Goal: Contribute content: Contribute content

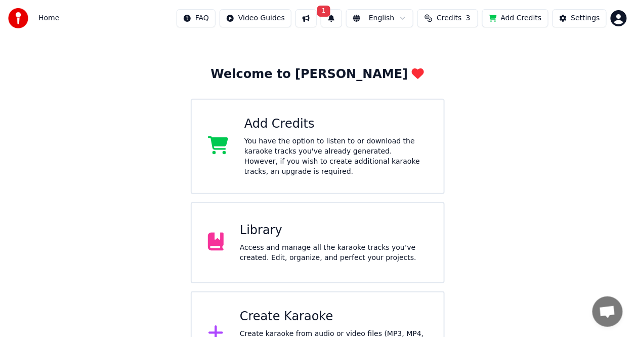
scroll to position [60, 0]
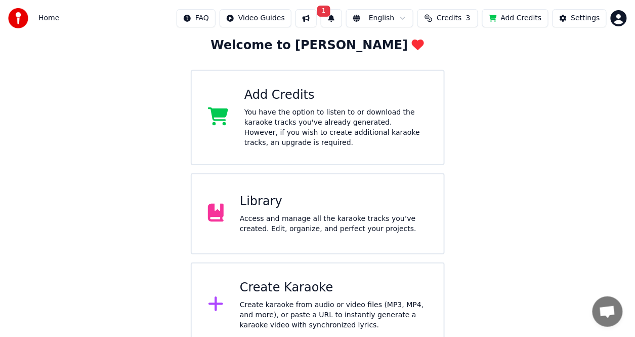
click at [333, 279] on div "Create Karaoke" at bounding box center [334, 287] width 188 height 16
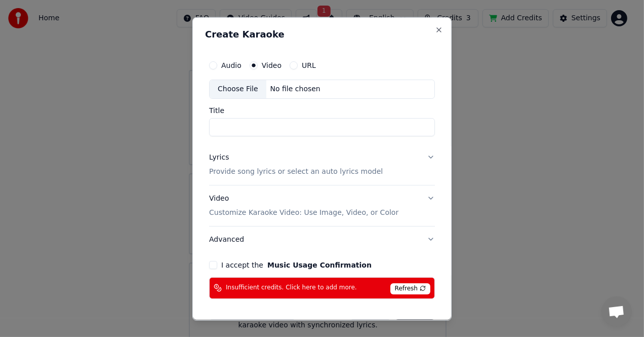
click at [273, 132] on input "Title" at bounding box center [322, 126] width 226 height 18
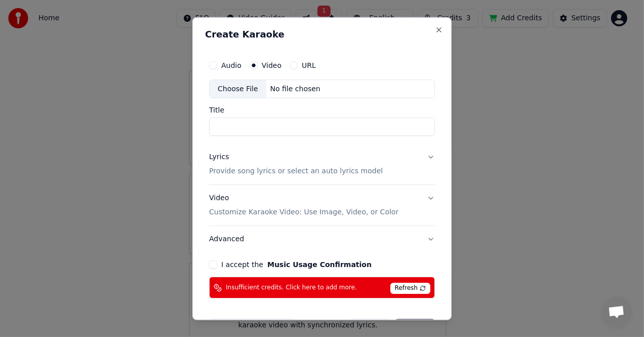
click at [290, 66] on button "URL" at bounding box center [294, 65] width 8 height 8
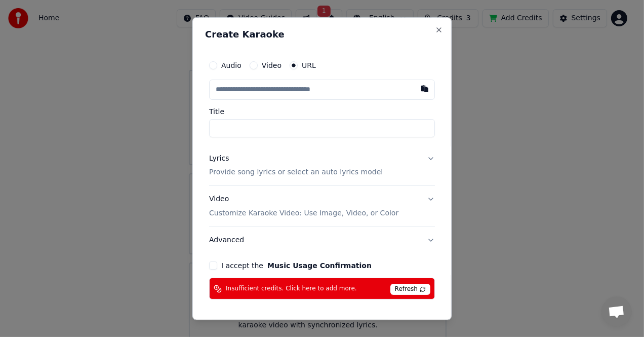
click at [290, 66] on button "URL" at bounding box center [294, 65] width 8 height 8
click at [274, 124] on input "Title" at bounding box center [322, 127] width 226 height 18
click at [415, 89] on button "button" at bounding box center [425, 88] width 20 height 18
type input "**********"
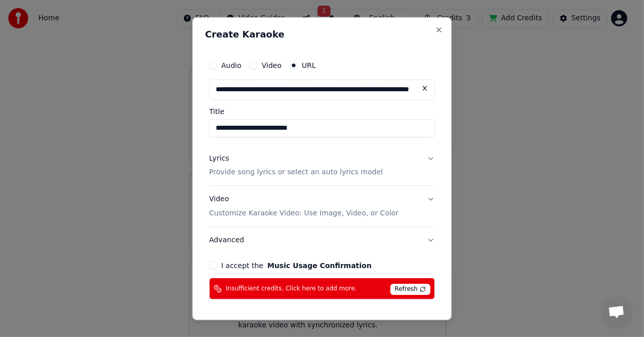
type input "**********"
click at [392, 288] on span "Refresh" at bounding box center [410, 289] width 40 height 11
click at [365, 290] on div "Insufficient credits. Click here to add more. Refresh" at bounding box center [322, 288] width 226 height 22
click at [323, 288] on span "Insufficient credits. Click here to add more." at bounding box center [291, 289] width 131 height 8
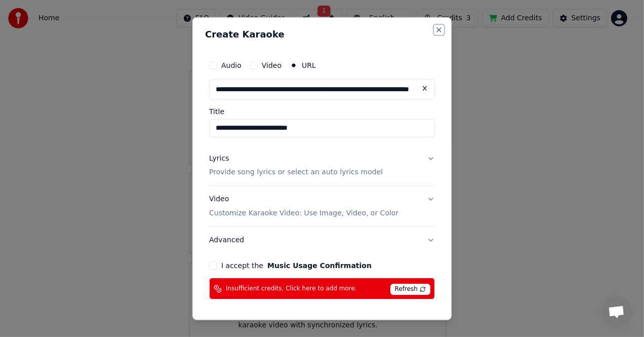
click at [435, 26] on button "Close" at bounding box center [439, 29] width 8 height 8
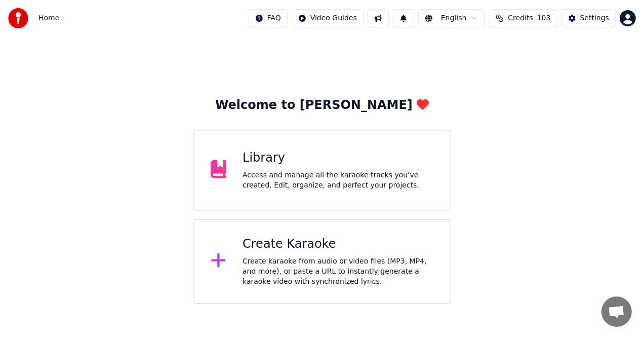
click at [280, 246] on div "Create Karaoke" at bounding box center [337, 244] width 191 height 16
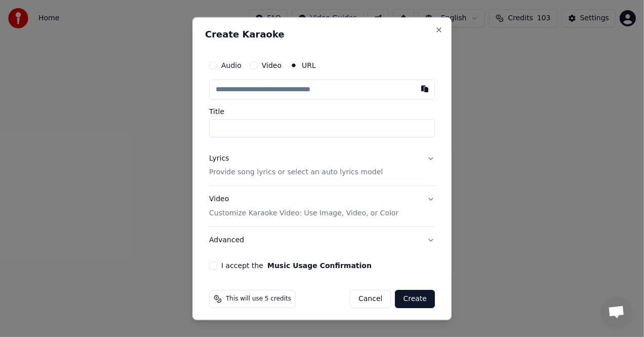
click at [277, 84] on input "text" at bounding box center [322, 89] width 226 height 20
click at [360, 91] on input "text" at bounding box center [322, 89] width 226 height 20
click at [359, 89] on input "text" at bounding box center [322, 89] width 226 height 20
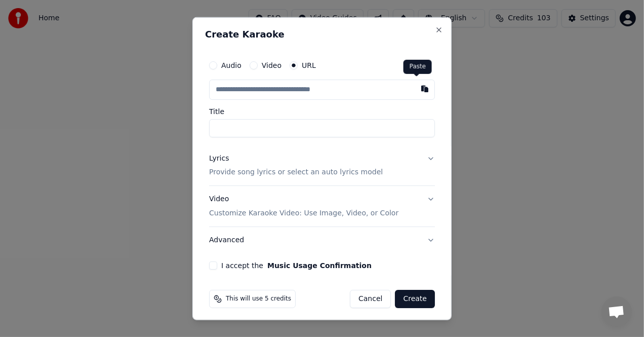
click at [420, 90] on button "button" at bounding box center [425, 88] width 20 height 18
type input "**********"
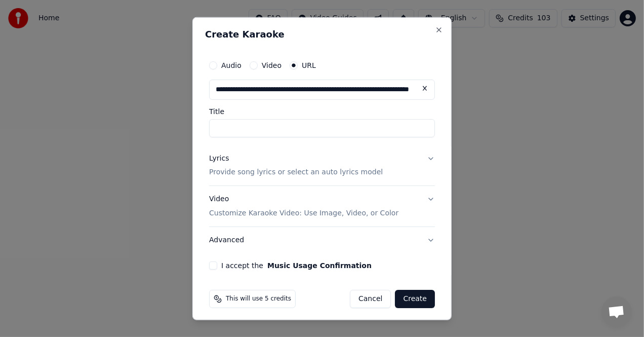
type input "**********"
click at [293, 163] on div "Lyrics Provide song lyrics or select an auto lyrics model" at bounding box center [296, 165] width 174 height 24
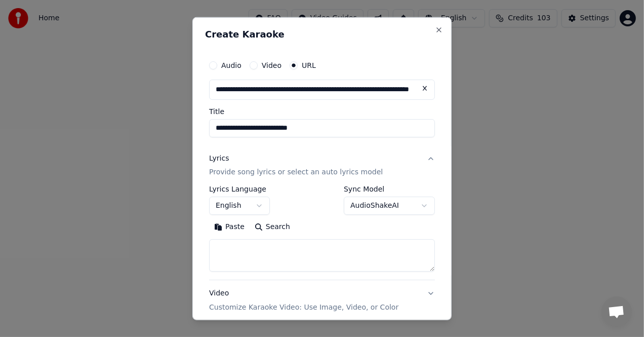
click at [234, 224] on button "Paste" at bounding box center [229, 227] width 41 height 16
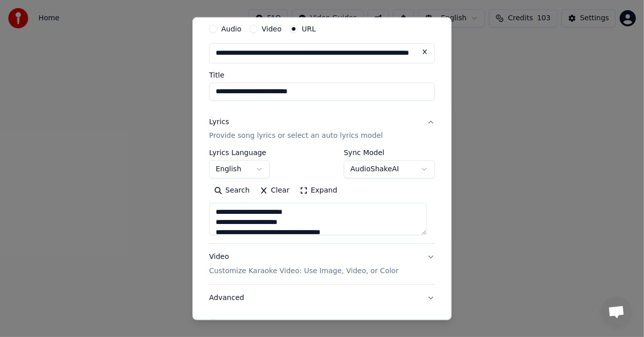
scroll to position [98, 0]
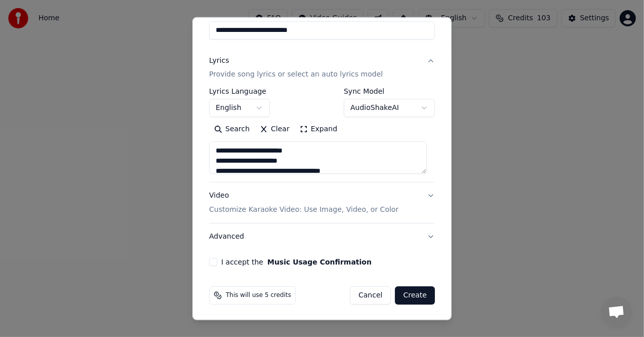
click at [213, 263] on button "I accept the Music Usage Confirmation" at bounding box center [213, 262] width 8 height 8
click at [411, 291] on button "Create" at bounding box center [415, 295] width 40 height 18
type textarea "**********"
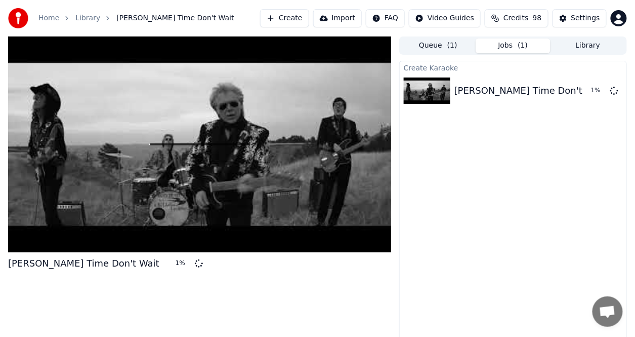
drag, startPoint x: 87, startPoint y: 214, endPoint x: 92, endPoint y: 163, distance: 51.3
click at [87, 213] on div at bounding box center [199, 144] width 383 height 216
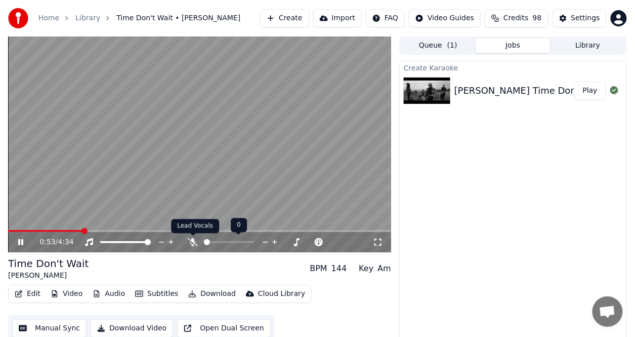
click at [195, 242] on icon at bounding box center [193, 242] width 10 height 8
click at [195, 241] on icon at bounding box center [193, 242] width 10 height 8
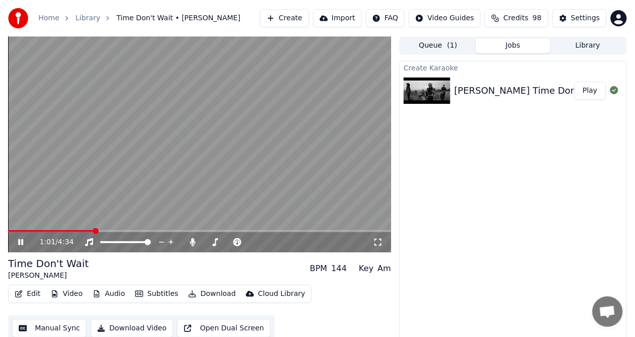
click at [65, 232] on div "1:01 / 4:34" at bounding box center [199, 242] width 383 height 20
click at [65, 231] on span at bounding box center [51, 231] width 87 height 2
click at [94, 231] on span at bounding box center [97, 231] width 6 height 6
click at [35, 294] on button "Edit" at bounding box center [28, 294] width 34 height 14
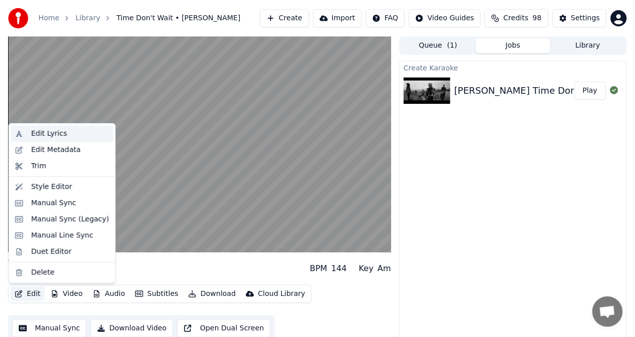
click at [48, 132] on div "Edit Lyrics" at bounding box center [49, 134] width 36 height 10
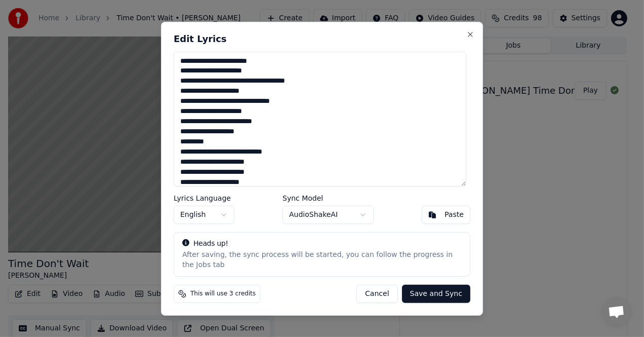
click at [181, 148] on textarea at bounding box center [320, 118] width 293 height 135
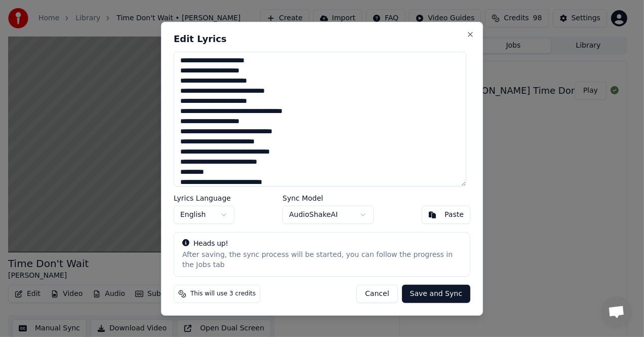
scroll to position [203, 0]
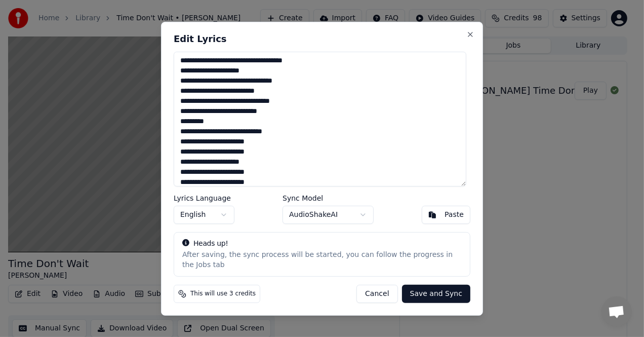
click at [181, 129] on textarea at bounding box center [320, 118] width 293 height 135
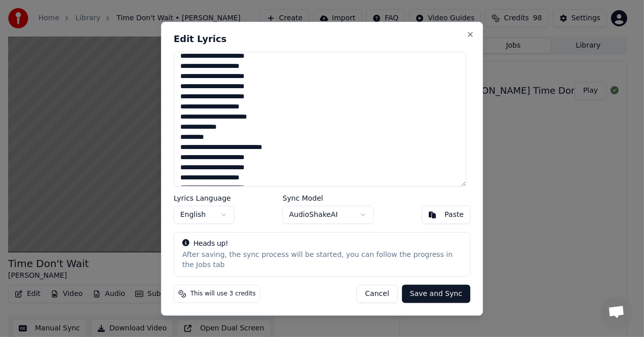
scroll to position [328, 0]
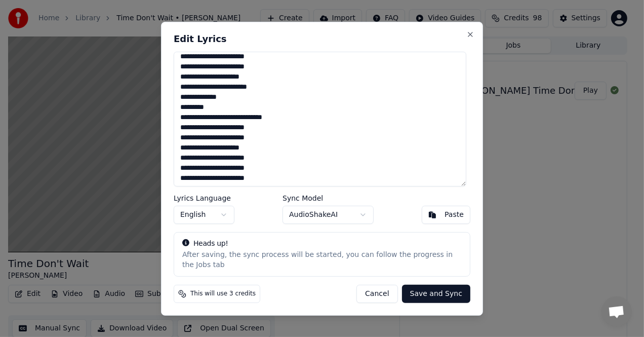
click at [183, 112] on textarea at bounding box center [320, 118] width 293 height 135
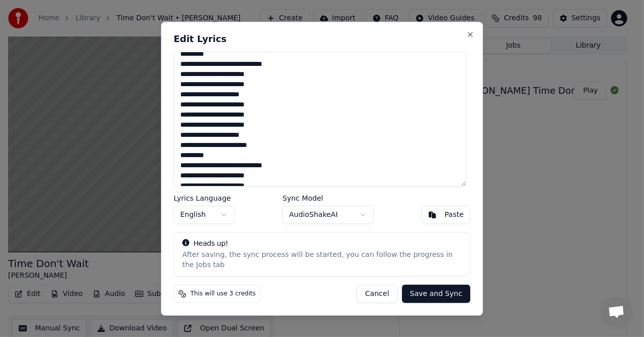
scroll to position [480, 0]
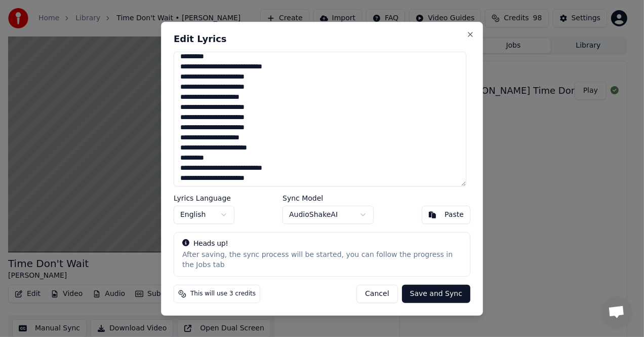
click at [179, 165] on textarea at bounding box center [320, 118] width 293 height 135
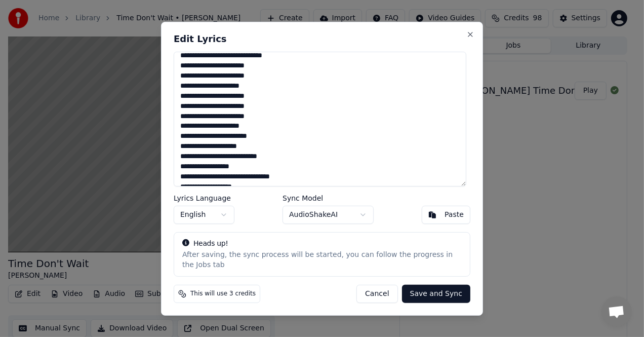
scroll to position [581, 0]
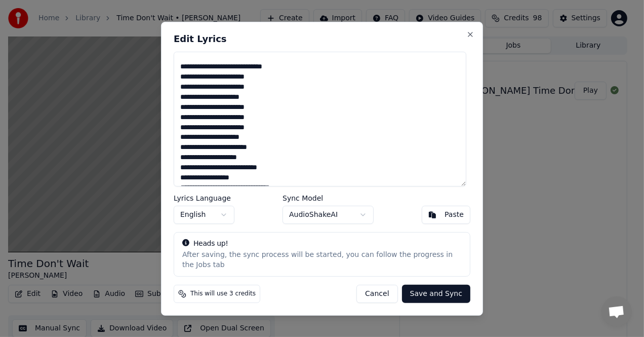
click at [183, 165] on textarea at bounding box center [320, 118] width 293 height 135
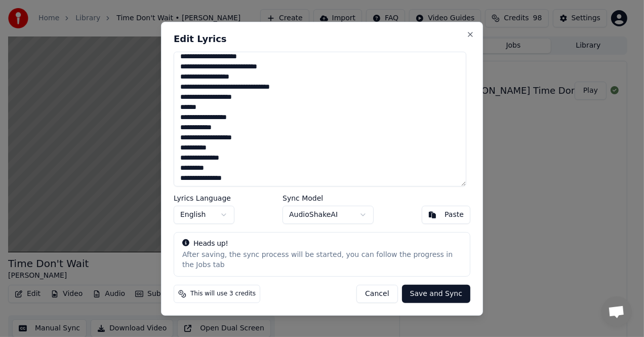
drag, startPoint x: 183, startPoint y: 165, endPoint x: 208, endPoint y: 189, distance: 34.7
click at [208, 186] on textarea at bounding box center [320, 118] width 293 height 135
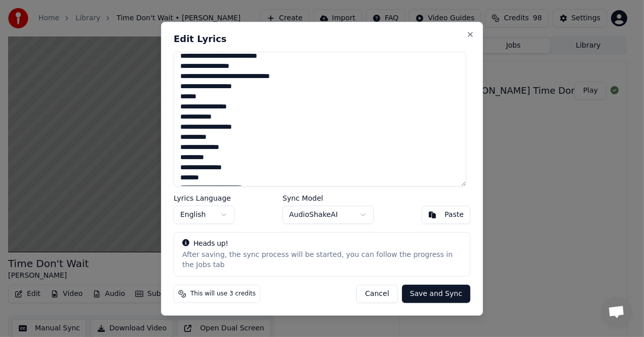
click at [208, 186] on textarea at bounding box center [320, 118] width 293 height 135
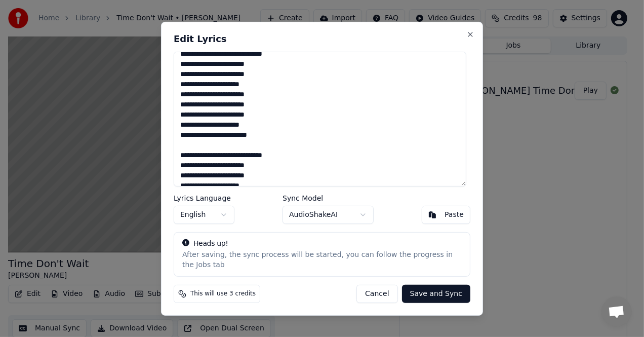
scroll to position [491, 0]
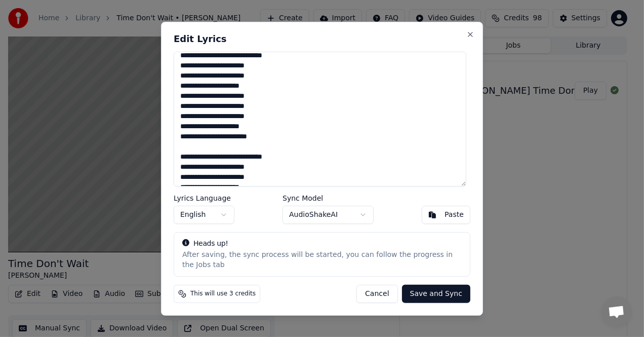
click at [181, 163] on textarea at bounding box center [320, 118] width 293 height 135
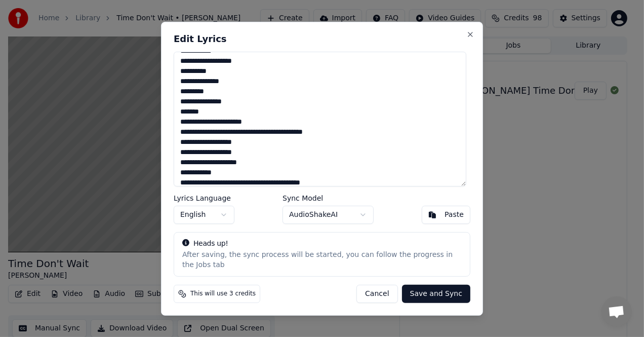
scroll to position [795, 0]
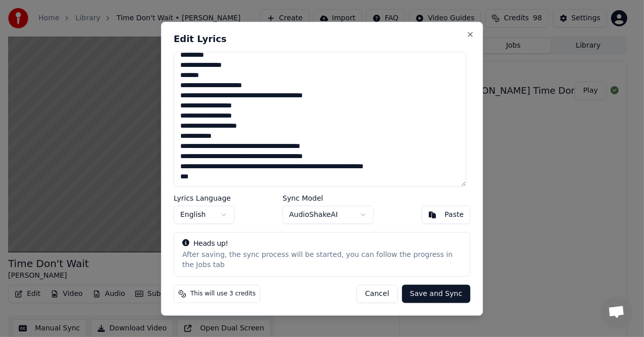
drag, startPoint x: 187, startPoint y: 167, endPoint x: 240, endPoint y: 191, distance: 57.8
click at [239, 186] on textarea at bounding box center [320, 118] width 293 height 135
click at [240, 186] on textarea at bounding box center [320, 118] width 293 height 135
click at [208, 179] on textarea at bounding box center [320, 118] width 293 height 135
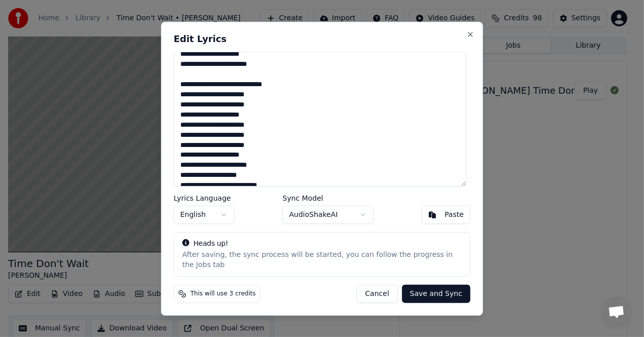
scroll to position [560, 0]
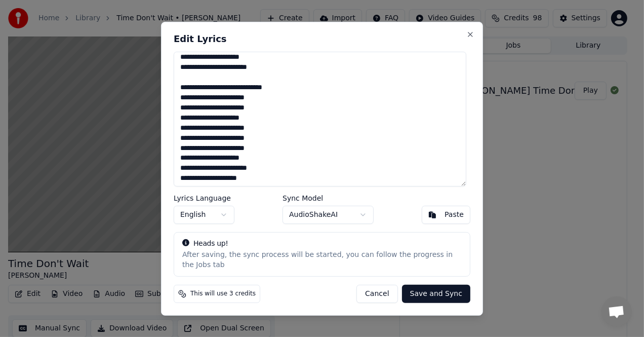
drag, startPoint x: 197, startPoint y: 179, endPoint x: 182, endPoint y: 91, distance: 88.9
click at [182, 91] on textarea at bounding box center [320, 118] width 293 height 135
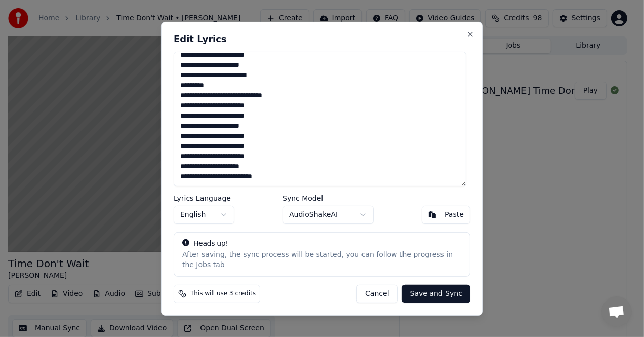
scroll to position [471, 0]
drag, startPoint x: 182, startPoint y: 91, endPoint x: 193, endPoint y: 113, distance: 24.5
click at [193, 107] on textarea at bounding box center [320, 118] width 293 height 135
click at [421, 292] on button "Save and Sync" at bounding box center [436, 294] width 68 height 18
click at [421, 292] on div "Cancel Save and Sync" at bounding box center [413, 294] width 114 height 18
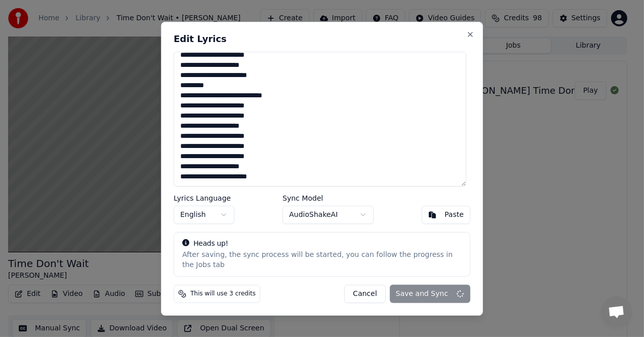
type textarea "**********"
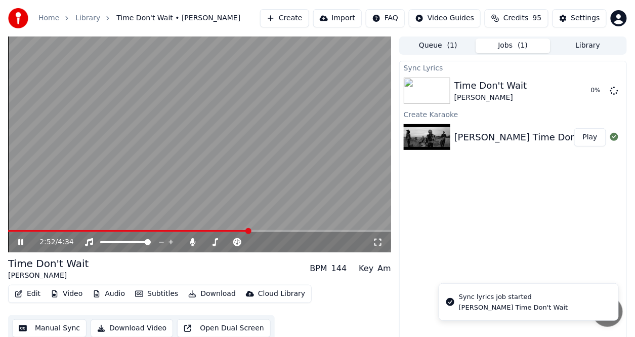
click at [22, 240] on icon at bounding box center [20, 242] width 5 height 6
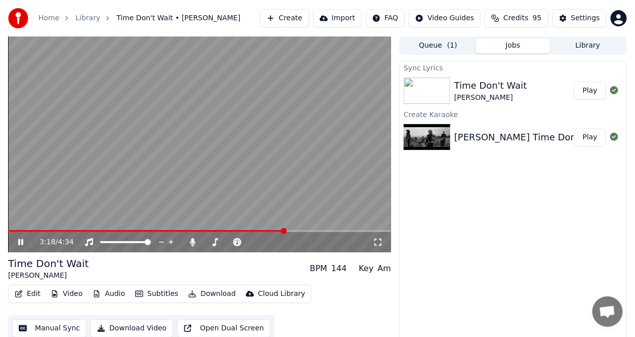
click at [596, 93] on button "Play" at bounding box center [591, 91] width 32 height 18
click at [34, 293] on button "Edit" at bounding box center [28, 294] width 34 height 14
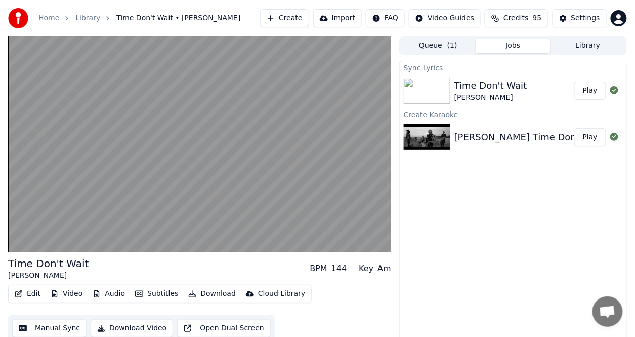
click at [27, 294] on button "Edit" at bounding box center [28, 294] width 34 height 14
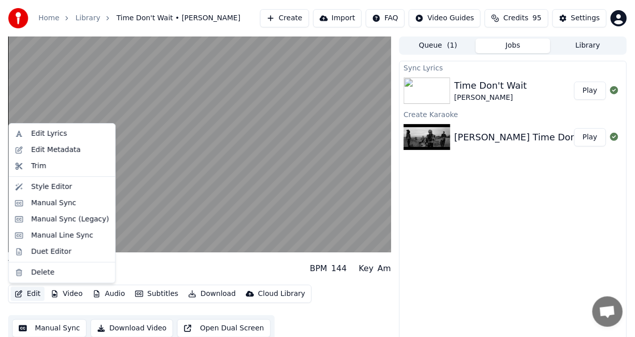
click at [27, 294] on button "Edit" at bounding box center [28, 294] width 34 height 14
click at [42, 135] on div "Edit Lyrics" at bounding box center [49, 134] width 36 height 10
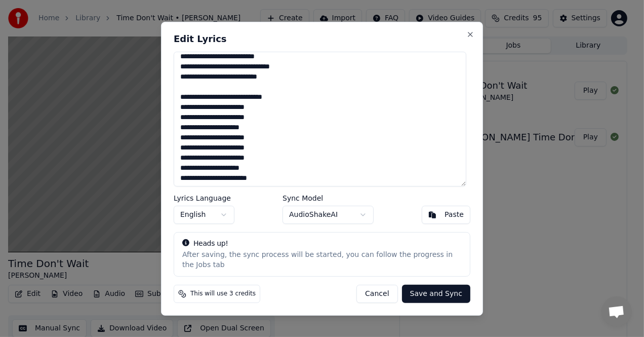
scroll to position [253, 0]
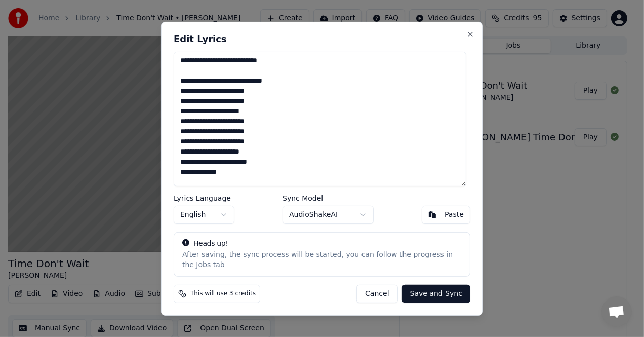
drag, startPoint x: 193, startPoint y: 178, endPoint x: 208, endPoint y: 177, distance: 14.2
click at [208, 177] on textarea at bounding box center [320, 118] width 293 height 135
drag, startPoint x: 227, startPoint y: 178, endPoint x: 181, endPoint y: 177, distance: 46.1
click at [181, 177] on textarea at bounding box center [320, 118] width 293 height 135
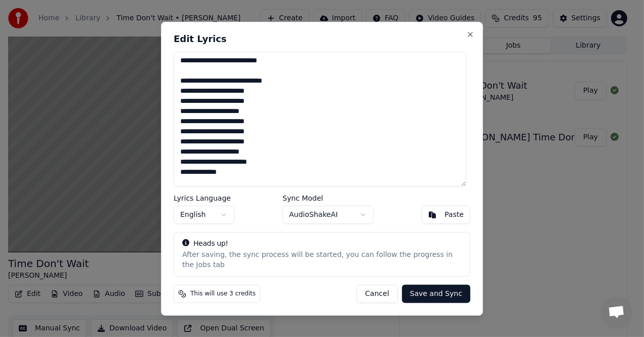
drag, startPoint x: 181, startPoint y: 177, endPoint x: 238, endPoint y: 176, distance: 56.7
click at [238, 176] on textarea at bounding box center [320, 118] width 293 height 135
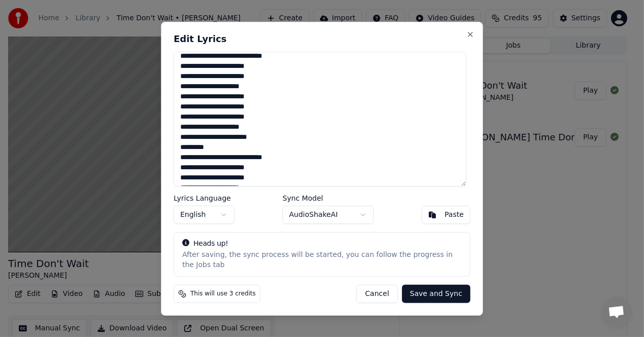
scroll to position [405, 0]
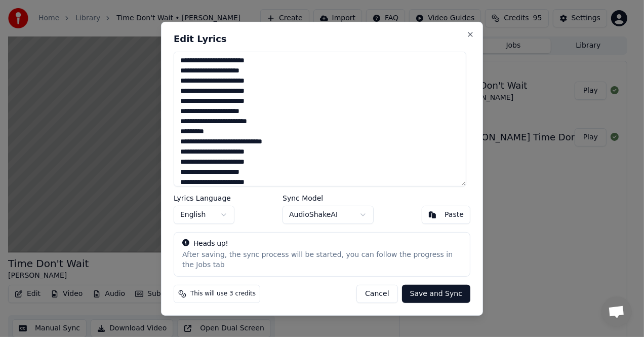
click at [182, 138] on textarea at bounding box center [320, 118] width 293 height 135
drag, startPoint x: 182, startPoint y: 138, endPoint x: 211, endPoint y: 136, distance: 29.4
click at [211, 136] on textarea at bounding box center [320, 118] width 293 height 135
drag, startPoint x: 211, startPoint y: 135, endPoint x: 176, endPoint y: 142, distance: 36.1
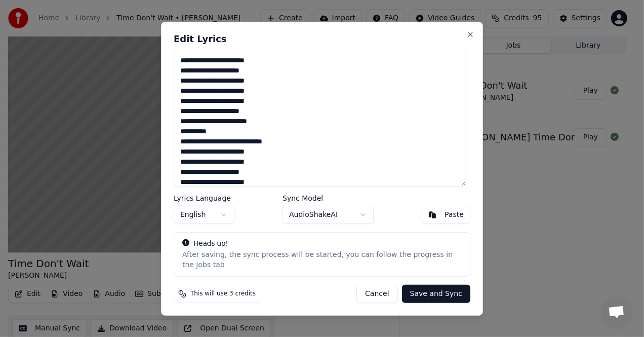
click at [176, 142] on textarea at bounding box center [320, 118] width 293 height 135
click at [180, 138] on textarea at bounding box center [320, 118] width 293 height 135
drag, startPoint x: 180, startPoint y: 138, endPoint x: 211, endPoint y: 137, distance: 30.4
click at [211, 137] on textarea at bounding box center [320, 118] width 293 height 135
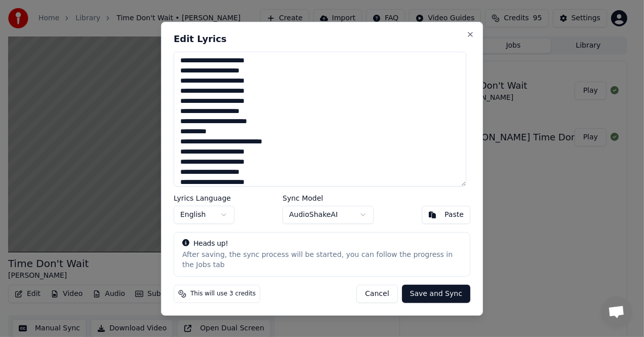
click at [211, 137] on textarea at bounding box center [320, 118] width 293 height 135
drag, startPoint x: 211, startPoint y: 137, endPoint x: 182, endPoint y: 142, distance: 29.8
click at [182, 142] on textarea at bounding box center [320, 118] width 293 height 135
click at [194, 138] on textarea at bounding box center [320, 118] width 293 height 135
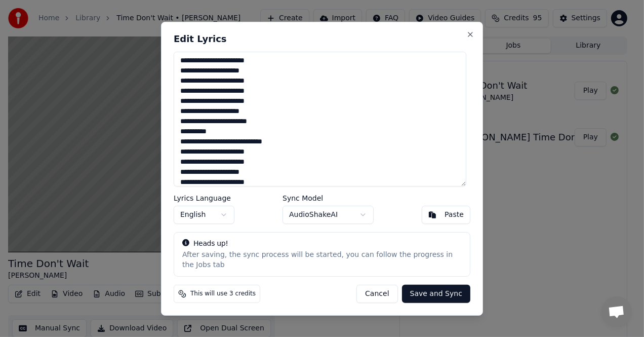
drag, startPoint x: 212, startPoint y: 137, endPoint x: 182, endPoint y: 139, distance: 30.0
click at [182, 139] on textarea at bounding box center [320, 118] width 293 height 135
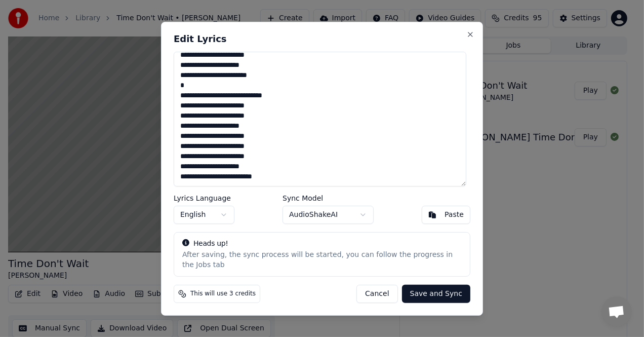
scroll to position [471, 0]
click at [434, 289] on button "Save and Sync" at bounding box center [436, 294] width 68 height 18
type textarea "**********"
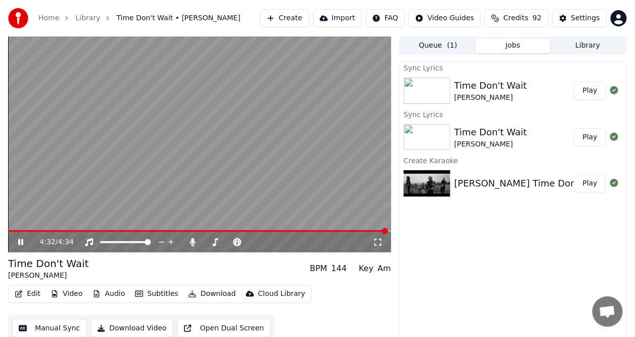
click at [600, 91] on button "Play" at bounding box center [591, 91] width 32 height 18
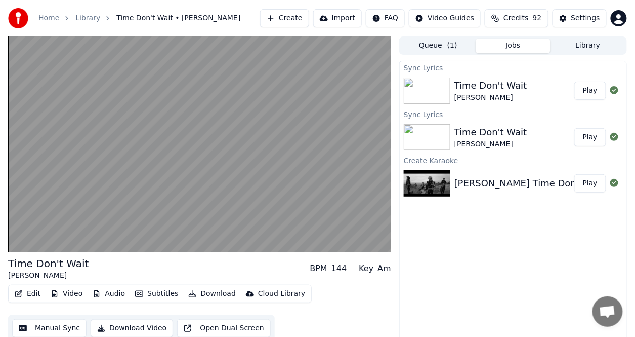
click at [590, 92] on button "Play" at bounding box center [591, 91] width 32 height 18
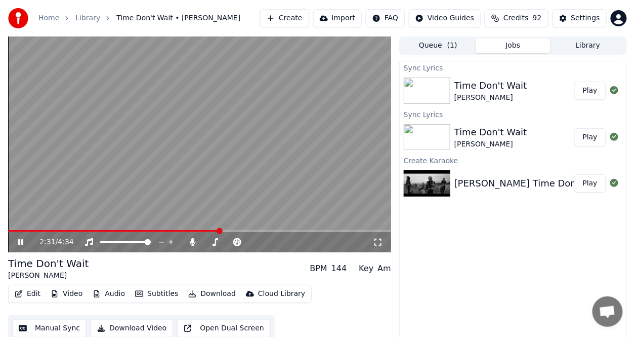
drag, startPoint x: 378, startPoint y: 170, endPoint x: 418, endPoint y: 150, distance: 44.1
click at [378, 171] on video at bounding box center [199, 144] width 383 height 216
click at [200, 231] on span at bounding box center [114, 231] width 212 height 2
click at [217, 231] on span at bounding box center [220, 231] width 6 height 6
click at [22, 244] on icon at bounding box center [27, 242] width 23 height 8
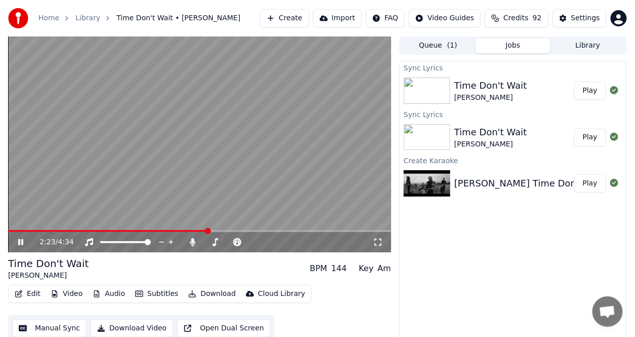
click at [22, 244] on icon at bounding box center [20, 242] width 5 height 6
click at [22, 244] on icon at bounding box center [27, 242] width 23 height 8
click at [21, 244] on icon at bounding box center [27, 242] width 23 height 8
click at [34, 290] on button "Edit" at bounding box center [28, 294] width 34 height 14
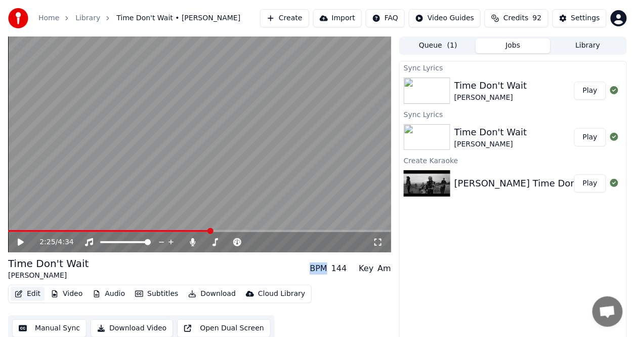
click at [34, 290] on button "Edit" at bounding box center [28, 294] width 34 height 14
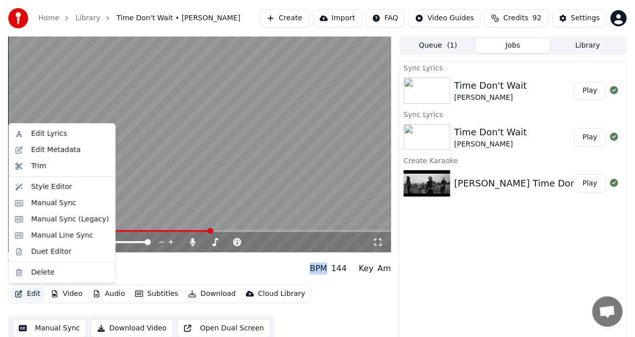
click at [34, 290] on button "Edit" at bounding box center [28, 294] width 34 height 14
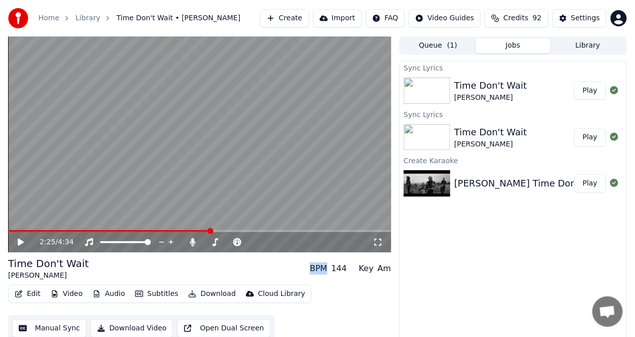
click at [34, 291] on button "Edit" at bounding box center [28, 294] width 34 height 14
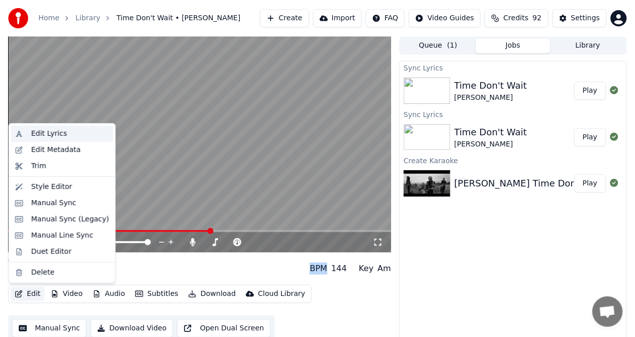
click at [50, 133] on div "Edit Lyrics" at bounding box center [49, 134] width 36 height 10
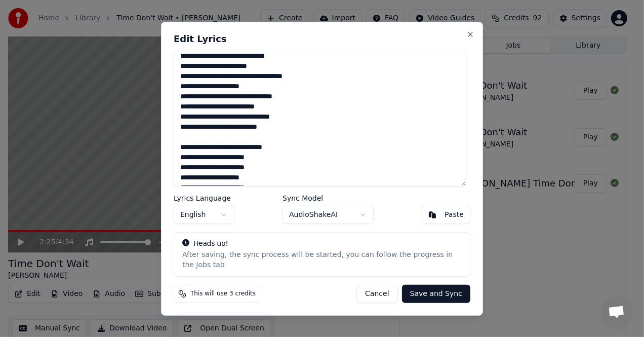
scroll to position [203, 0]
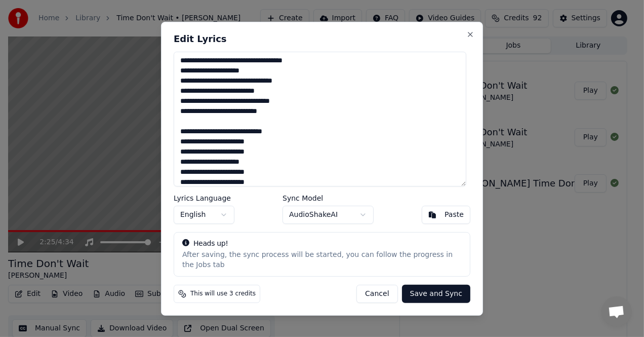
click at [188, 116] on textarea at bounding box center [320, 118] width 293 height 135
click at [185, 116] on textarea at bounding box center [320, 118] width 293 height 135
click at [184, 117] on textarea at bounding box center [320, 118] width 293 height 135
click at [422, 288] on button "Save and Sync" at bounding box center [436, 294] width 68 height 18
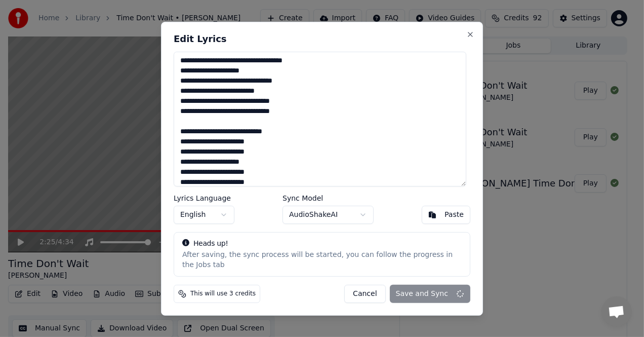
type textarea "**********"
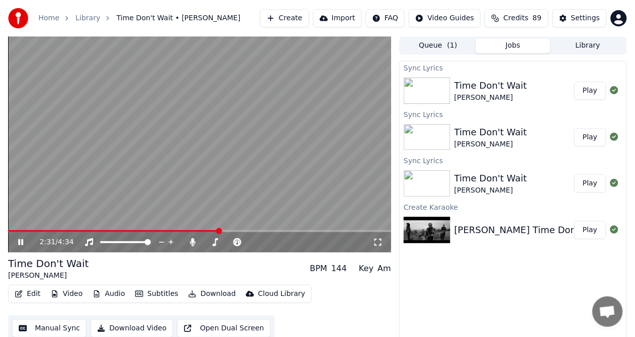
click at [594, 91] on button "Play" at bounding box center [591, 91] width 32 height 18
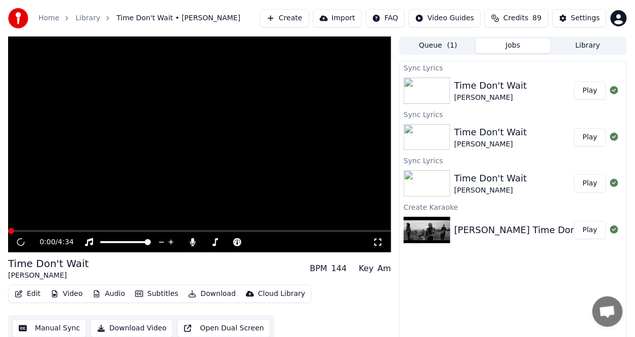
click at [594, 91] on button "Play" at bounding box center [591, 91] width 32 height 18
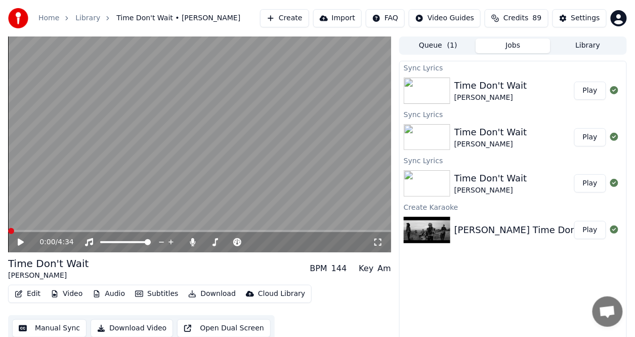
click at [32, 293] on button "Edit" at bounding box center [28, 294] width 34 height 14
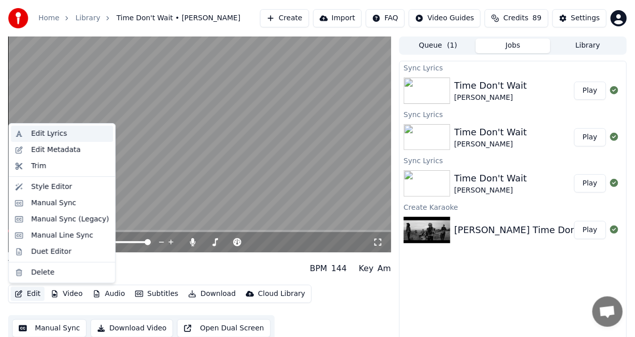
click at [34, 134] on div "Edit Lyrics" at bounding box center [49, 134] width 36 height 10
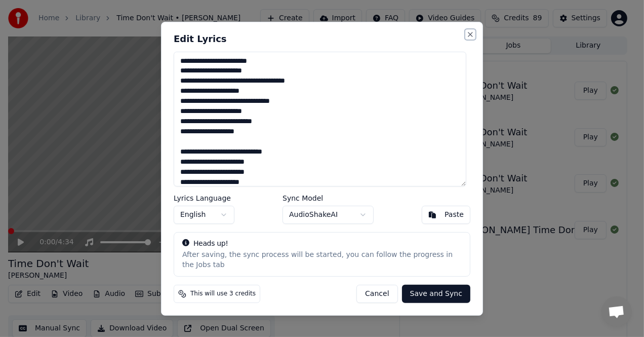
click at [468, 38] on button "Close" at bounding box center [470, 34] width 8 height 8
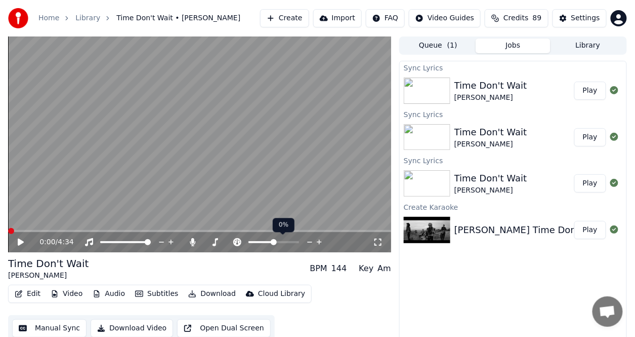
click at [170, 192] on video at bounding box center [199, 144] width 383 height 216
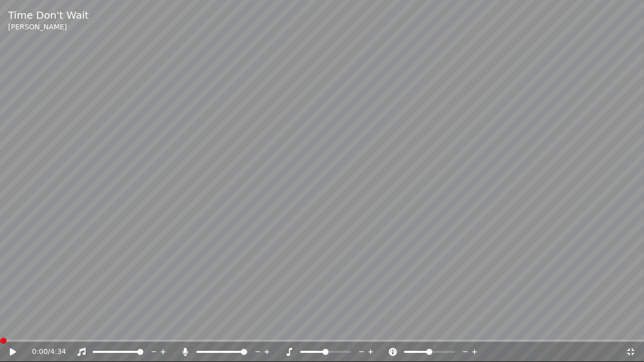
click at [630, 336] on span at bounding box center [322, 341] width 644 height 2
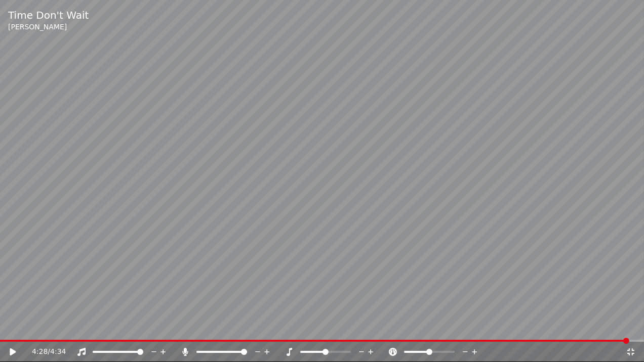
click at [632, 10] on div "Time Don't Wait Marty Stuart" at bounding box center [322, 20] width 644 height 41
click at [632, 9] on div "Time Don't Wait Marty Stuart" at bounding box center [322, 20] width 644 height 41
click at [631, 8] on div "Time Don't Wait Marty Stuart" at bounding box center [322, 20] width 644 height 41
click at [630, 8] on div "Time Don't Wait Marty Stuart" at bounding box center [322, 20] width 644 height 41
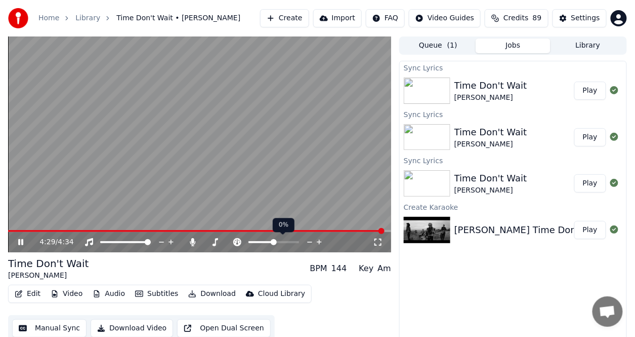
click at [592, 94] on button "Play" at bounding box center [591, 91] width 32 height 18
click at [197, 230] on span at bounding box center [103, 231] width 190 height 2
click at [197, 229] on span at bounding box center [198, 231] width 6 height 6
click at [170, 232] on div "2:17 / 4:34" at bounding box center [199, 242] width 383 height 20
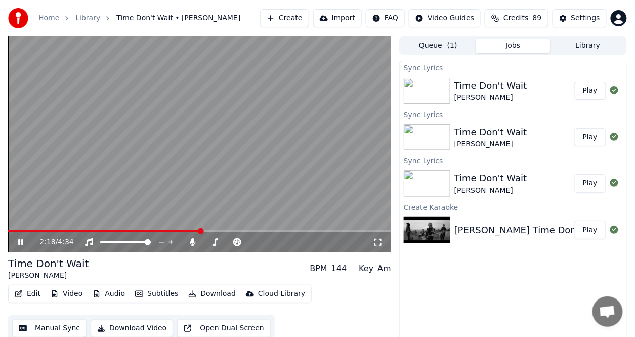
click at [170, 232] on div "2:18 / 4:34" at bounding box center [199, 242] width 383 height 20
click at [170, 231] on span at bounding box center [104, 231] width 193 height 2
click at [198, 231] on span at bounding box center [201, 231] width 6 height 6
click at [256, 230] on span at bounding box center [171, 231] width 326 height 2
click at [22, 241] on icon at bounding box center [20, 242] width 5 height 6
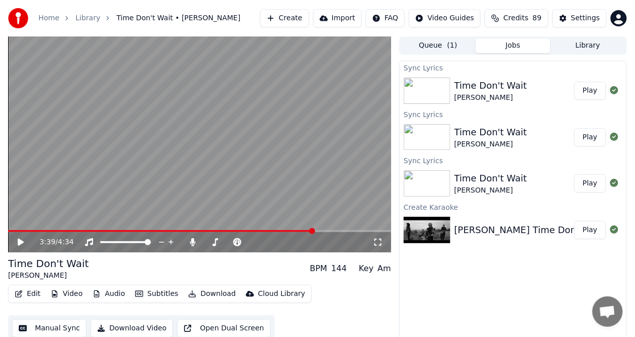
click at [288, 229] on video at bounding box center [199, 144] width 383 height 216
click at [288, 231] on span at bounding box center [161, 231] width 307 height 2
click at [21, 241] on icon at bounding box center [27, 242] width 23 height 8
click at [21, 241] on icon at bounding box center [21, 241] width 6 height 7
click at [19, 240] on icon at bounding box center [27, 242] width 23 height 8
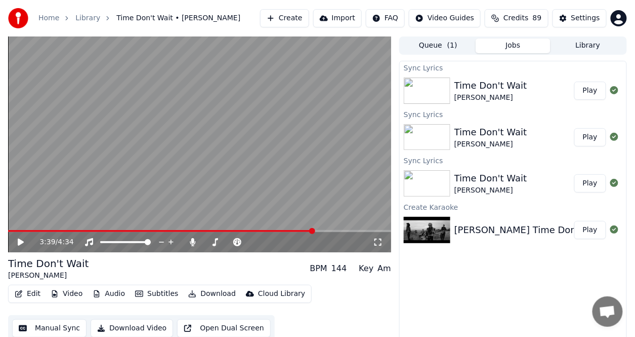
click at [22, 244] on icon at bounding box center [27, 242] width 23 height 8
click at [22, 244] on icon at bounding box center [21, 241] width 6 height 7
click at [21, 242] on icon at bounding box center [21, 241] width 6 height 7
click at [299, 230] on span at bounding box center [163, 231] width 310 height 2
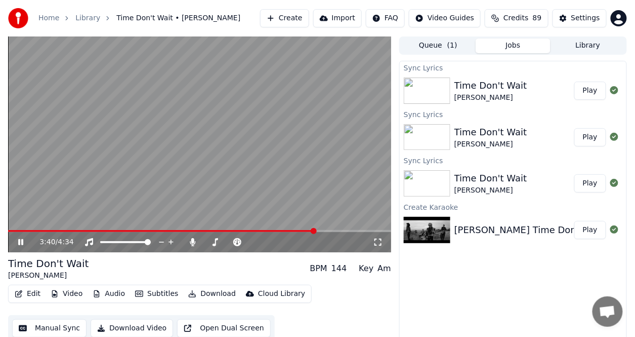
click at [20, 244] on icon at bounding box center [27, 242] width 23 height 8
click at [18, 245] on icon at bounding box center [21, 241] width 6 height 7
click at [33, 293] on button "Edit" at bounding box center [28, 294] width 34 height 14
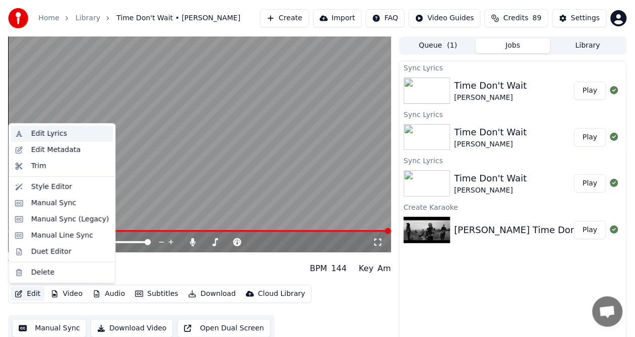
click at [55, 135] on div "Edit Lyrics" at bounding box center [49, 134] width 36 height 10
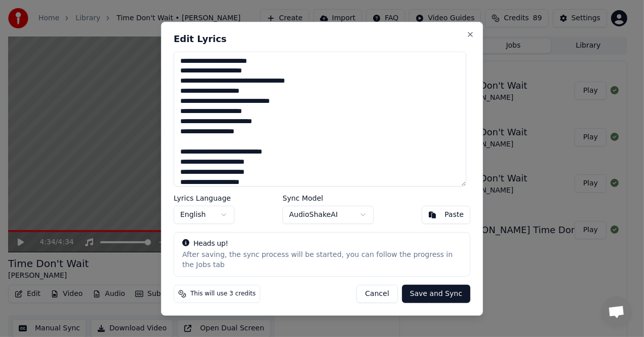
click at [185, 69] on textarea at bounding box center [320, 118] width 293 height 135
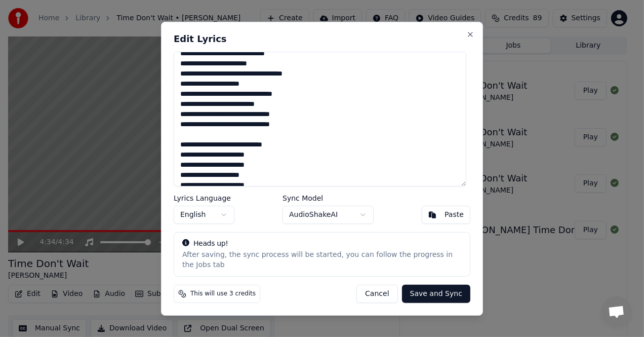
scroll to position [471, 0]
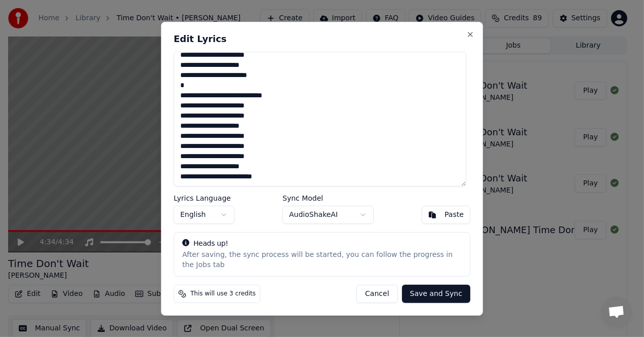
drag, startPoint x: 190, startPoint y: 72, endPoint x: 290, endPoint y: 209, distance: 168.9
click at [290, 209] on div "Edit Lyrics Lyrics Language English Sync Model AudioShakeAI Paste Heads up! Aft…" at bounding box center [322, 168] width 322 height 294
type textarea "**********"
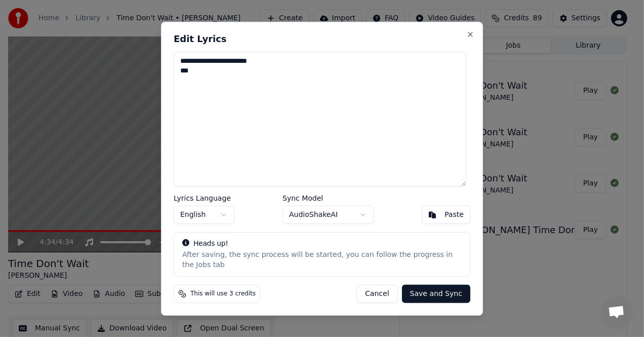
scroll to position [0, 0]
drag, startPoint x: 182, startPoint y: 63, endPoint x: 241, endPoint y: 112, distance: 76.2
click at [241, 112] on textarea "**********" at bounding box center [320, 118] width 293 height 135
click at [437, 218] on button "Paste" at bounding box center [446, 215] width 49 height 18
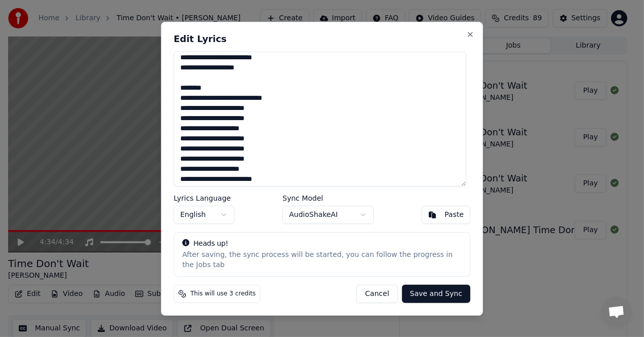
scroll to position [66, 0]
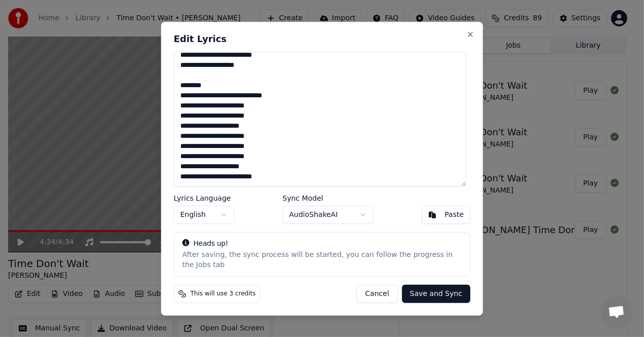
click at [281, 176] on textarea "**********" at bounding box center [320, 118] width 293 height 135
click at [279, 180] on textarea "**********" at bounding box center [320, 118] width 293 height 135
click at [276, 183] on textarea "**********" at bounding box center [320, 118] width 293 height 135
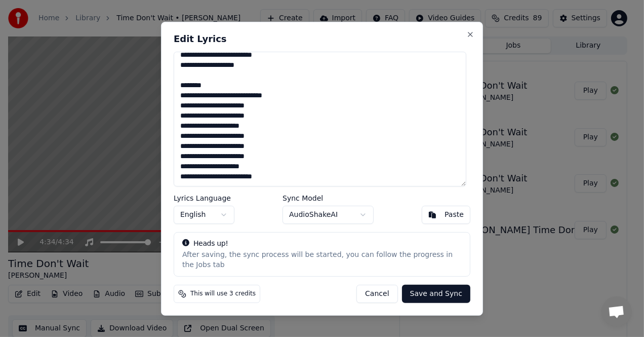
click at [302, 185] on textarea "**********" at bounding box center [320, 118] width 293 height 135
click at [442, 219] on button "Paste" at bounding box center [446, 215] width 49 height 18
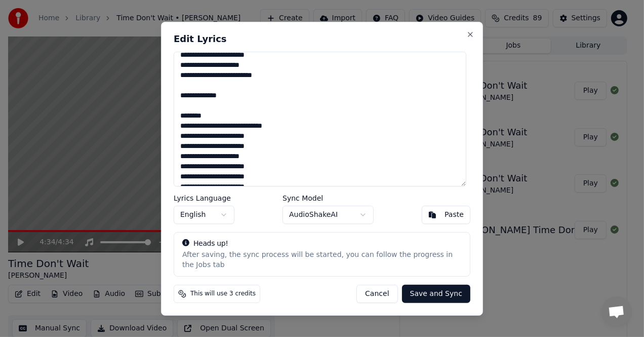
click at [442, 219] on button "Paste" at bounding box center [446, 215] width 49 height 18
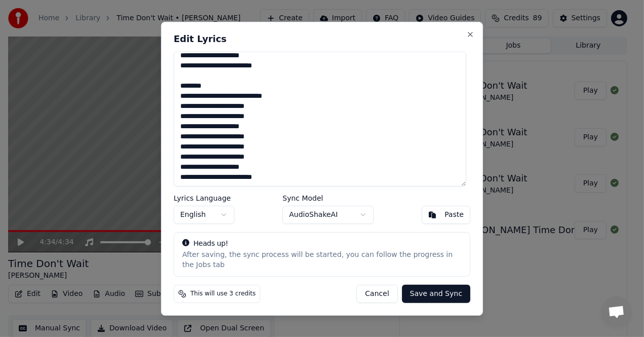
scroll to position [0, 0]
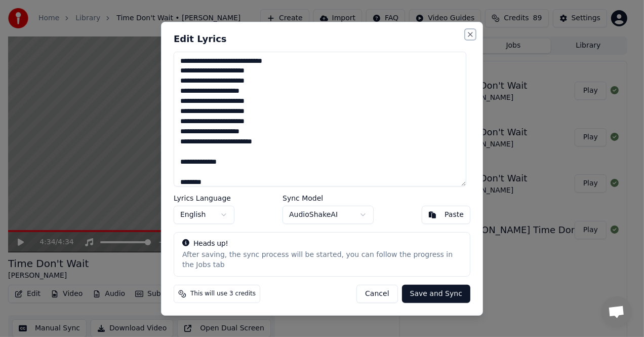
click at [471, 38] on button "Close" at bounding box center [470, 34] width 8 height 8
type textarea "**********"
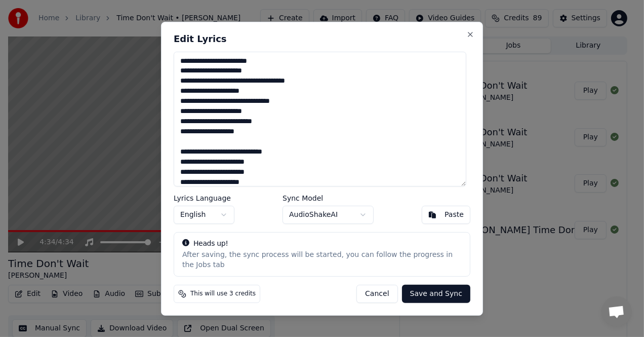
click at [471, 39] on div "**********" at bounding box center [322, 168] width 322 height 294
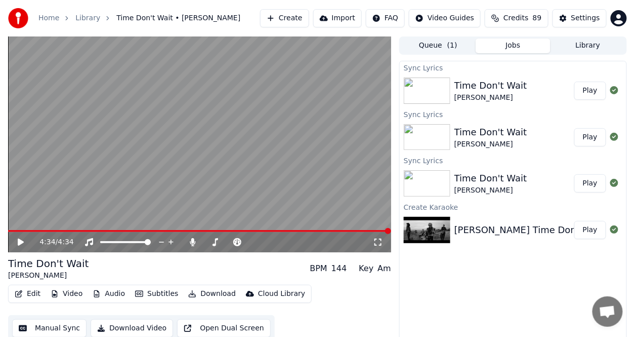
click at [36, 294] on button "Edit" at bounding box center [28, 294] width 34 height 14
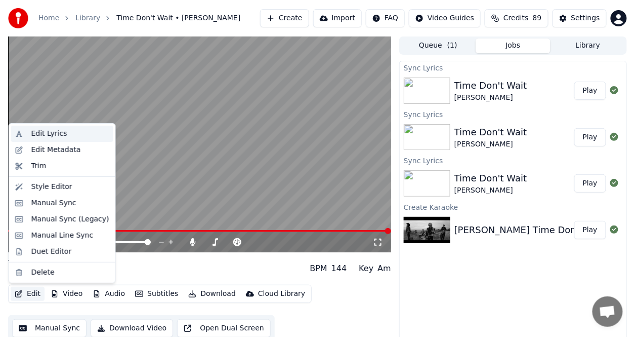
click at [56, 129] on div "Edit Lyrics" at bounding box center [49, 134] width 36 height 10
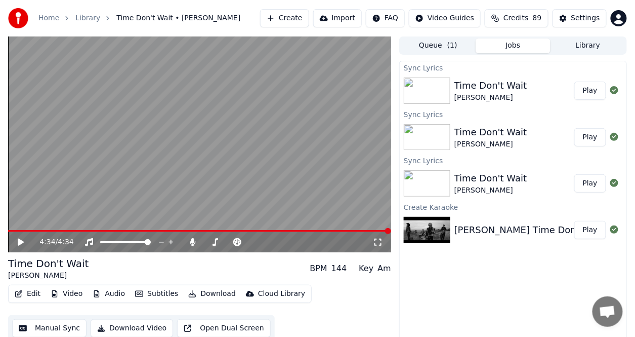
click at [30, 294] on button "Edit" at bounding box center [28, 294] width 34 height 14
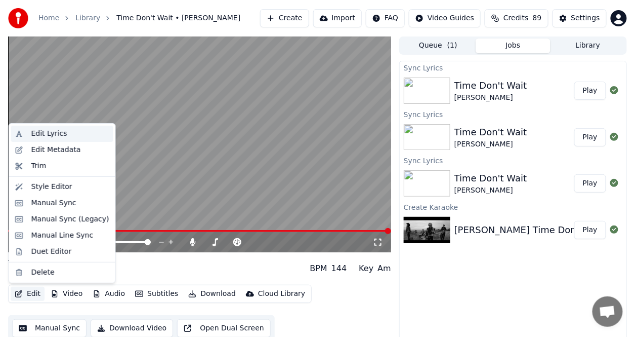
click at [66, 134] on div "Edit Lyrics" at bounding box center [70, 134] width 78 height 10
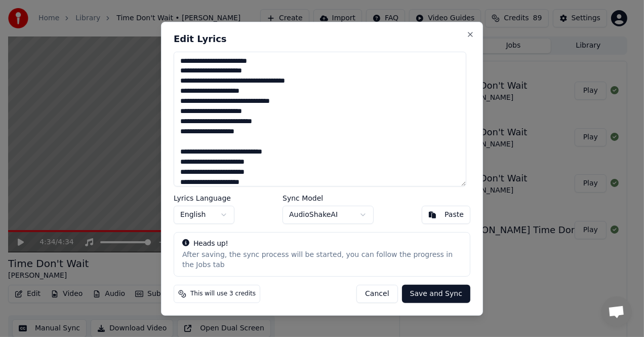
click at [181, 65] on textarea at bounding box center [320, 118] width 293 height 135
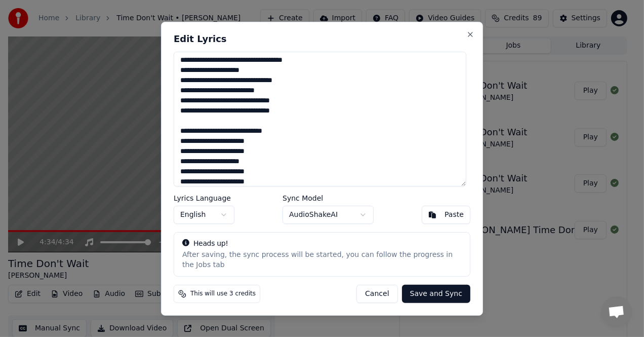
scroll to position [471, 0]
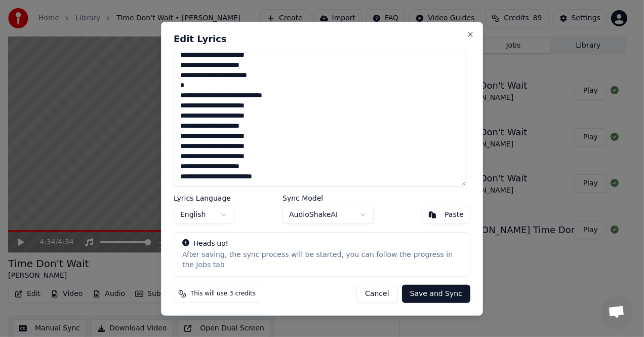
drag, startPoint x: 185, startPoint y: 67, endPoint x: 328, endPoint y: 209, distance: 201.2
click at [328, 209] on div "Edit Lyrics Lyrics Language English Sync Model AudioShakeAI Paste Heads up! Aft…" at bounding box center [322, 168] width 322 height 294
click at [327, 209] on div "Sync Model AudioShakeAI" at bounding box center [327, 208] width 91 height 29
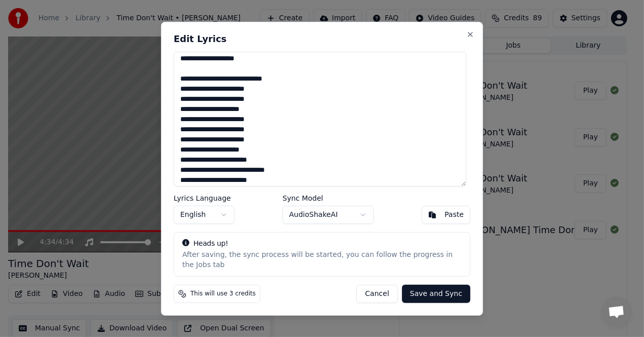
scroll to position [0, 0]
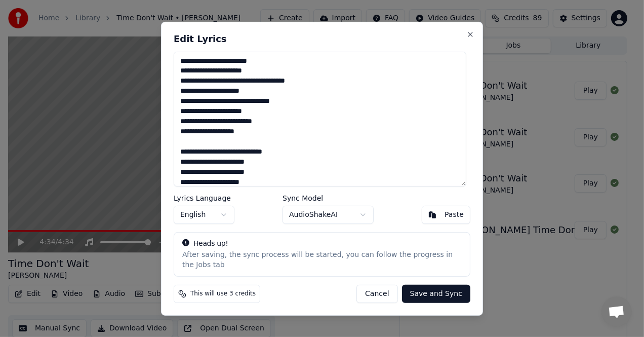
drag, startPoint x: 289, startPoint y: 154, endPoint x: 187, endPoint y: 41, distance: 152.4
click at [187, 41] on div "Edit Lyrics Lyrics Language English Sync Model AudioShakeAI Paste Heads up! Aft…" at bounding box center [322, 168] width 322 height 294
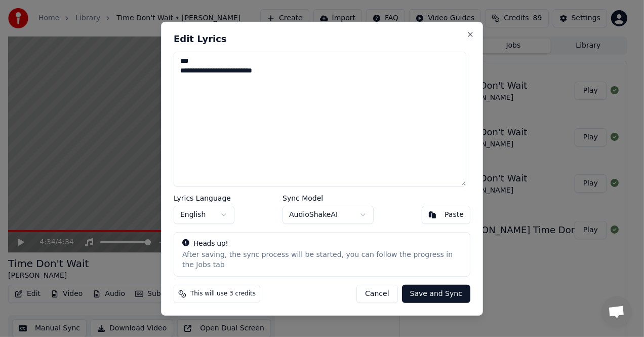
click at [213, 82] on textarea "**********" at bounding box center [320, 118] width 293 height 135
drag, startPoint x: 250, startPoint y: 75, endPoint x: 225, endPoint y: 74, distance: 25.3
click at [225, 74] on textarea "**********" at bounding box center [320, 118] width 293 height 135
click at [216, 74] on textarea "**********" at bounding box center [320, 118] width 293 height 135
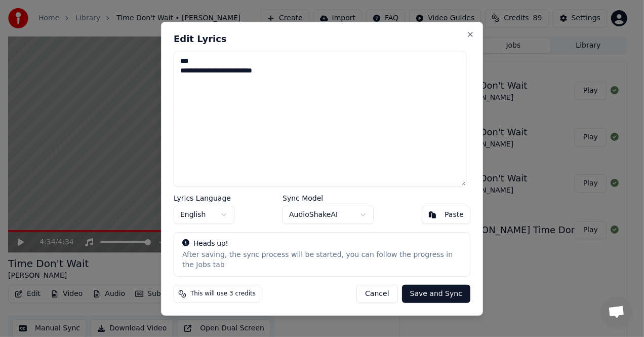
drag, startPoint x: 185, startPoint y: 65, endPoint x: 197, endPoint y: 75, distance: 15.1
click at [195, 73] on textarea "**********" at bounding box center [320, 118] width 293 height 135
type textarea "**********"
click at [185, 67] on textarea "**********" at bounding box center [320, 118] width 293 height 135
click at [251, 69] on textarea "**********" at bounding box center [320, 118] width 293 height 135
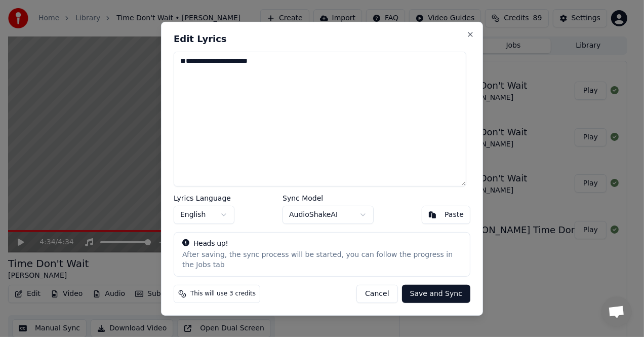
click at [253, 69] on textarea "**********" at bounding box center [320, 118] width 293 height 135
click at [252, 68] on textarea "**********" at bounding box center [320, 118] width 293 height 135
click at [258, 71] on textarea "**********" at bounding box center [320, 118] width 293 height 135
drag, startPoint x: 252, startPoint y: 65, endPoint x: 183, endPoint y: 62, distance: 68.9
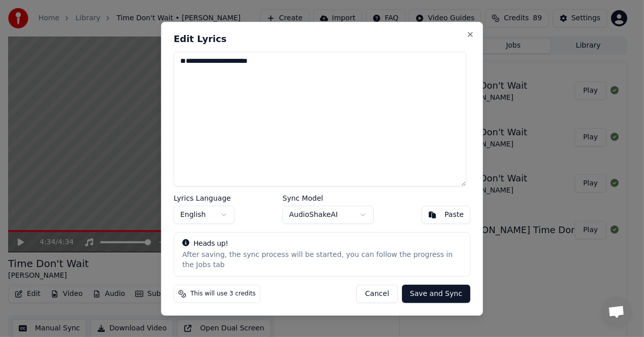
click at [183, 62] on textarea "**********" at bounding box center [320, 118] width 293 height 135
click at [468, 38] on button "Close" at bounding box center [470, 34] width 8 height 8
type textarea "**********"
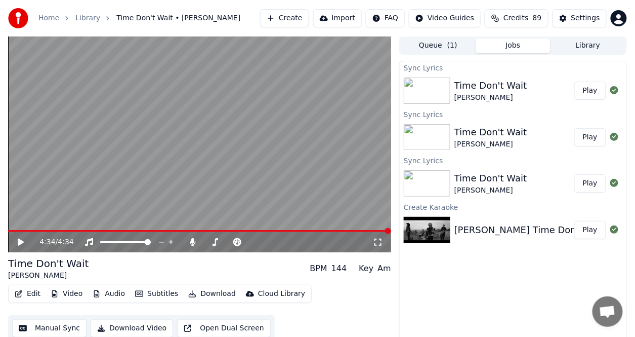
click at [488, 91] on div "Time Don't Wait" at bounding box center [491, 85] width 73 height 14
click at [486, 85] on div "Time Don't Wait" at bounding box center [491, 85] width 73 height 14
click at [586, 91] on button "Play" at bounding box center [591, 91] width 32 height 18
click at [183, 230] on span at bounding box center [126, 231] width 236 height 2
click at [32, 294] on button "Edit" at bounding box center [28, 294] width 34 height 14
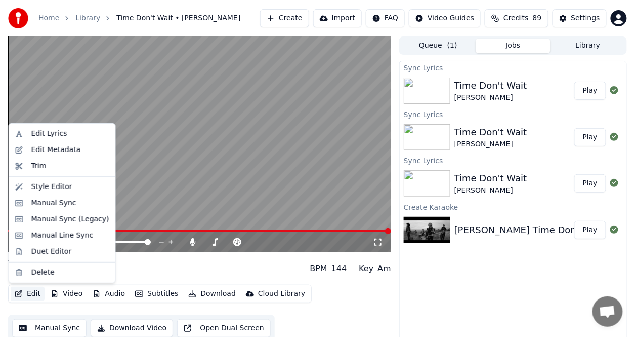
click at [32, 294] on button "Edit" at bounding box center [28, 294] width 34 height 14
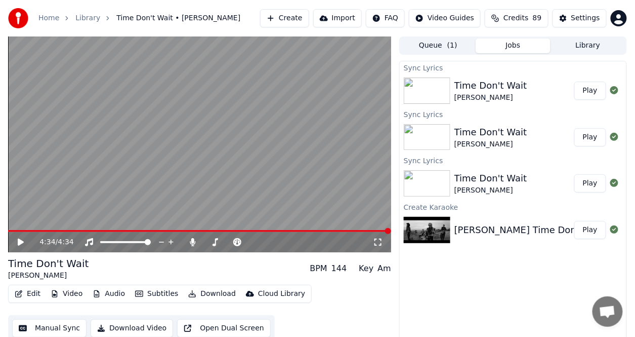
click at [37, 305] on div "Edit Video Audio Subtitles Download Cloud Library Manual Sync Download Video Op…" at bounding box center [199, 313] width 383 height 57
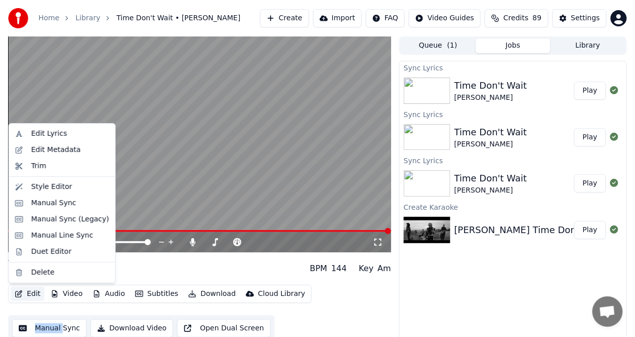
click at [36, 294] on button "Edit" at bounding box center [28, 294] width 34 height 14
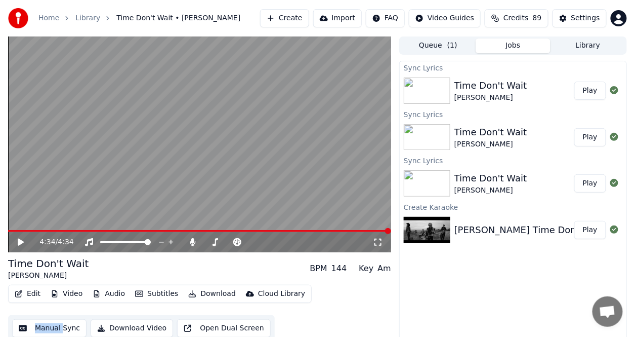
click at [36, 294] on button "Edit" at bounding box center [28, 294] width 34 height 14
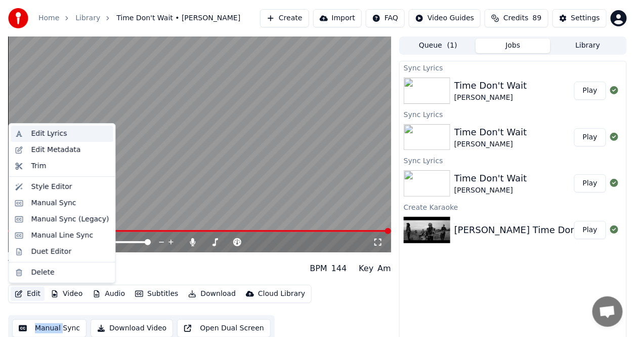
click at [46, 134] on div "Edit Lyrics" at bounding box center [49, 134] width 36 height 10
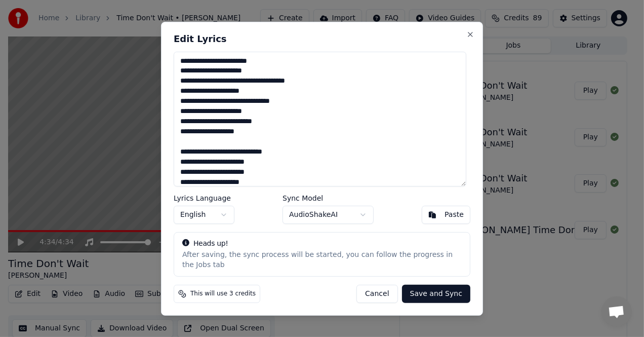
click at [184, 88] on textarea at bounding box center [320, 118] width 293 height 135
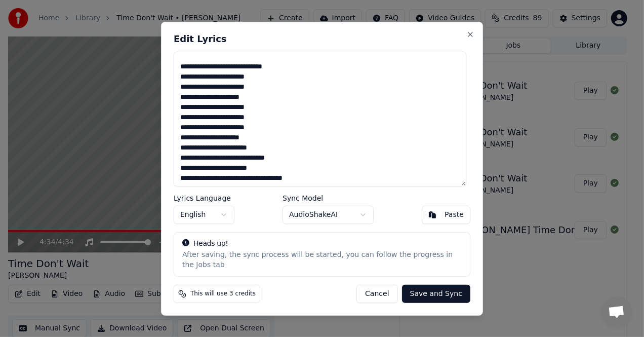
scroll to position [101, 0]
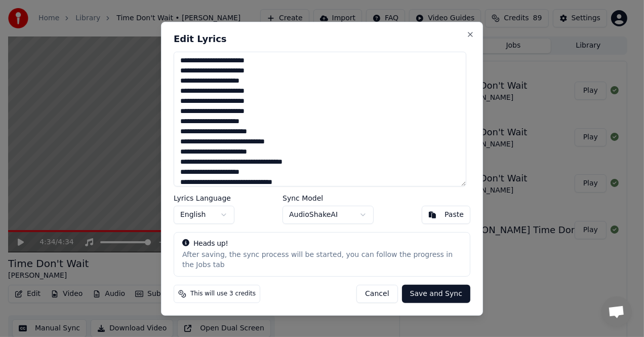
drag, startPoint x: 199, startPoint y: 168, endPoint x: 173, endPoint y: 172, distance: 27.1
click at [173, 172] on div "Edit Lyrics Lyrics Language English Sync Model AudioShakeAI Paste Heads up! Aft…" at bounding box center [322, 168] width 322 height 294
drag, startPoint x: 181, startPoint y: 167, endPoint x: 199, endPoint y: 166, distance: 18.3
click at [199, 166] on textarea at bounding box center [320, 118] width 293 height 135
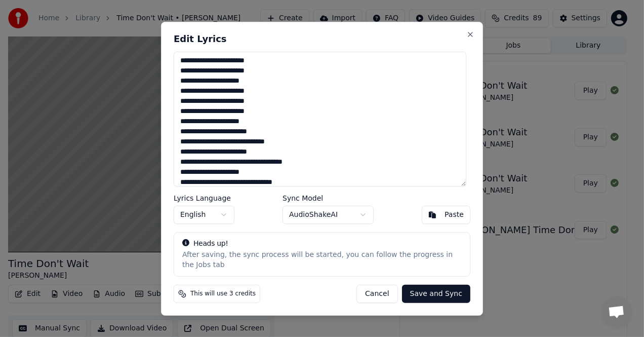
click at [199, 166] on textarea at bounding box center [320, 118] width 293 height 135
drag, startPoint x: 199, startPoint y: 166, endPoint x: 181, endPoint y: 168, distance: 17.8
click at [181, 168] on textarea at bounding box center [320, 118] width 293 height 135
click at [182, 147] on textarea at bounding box center [320, 118] width 293 height 135
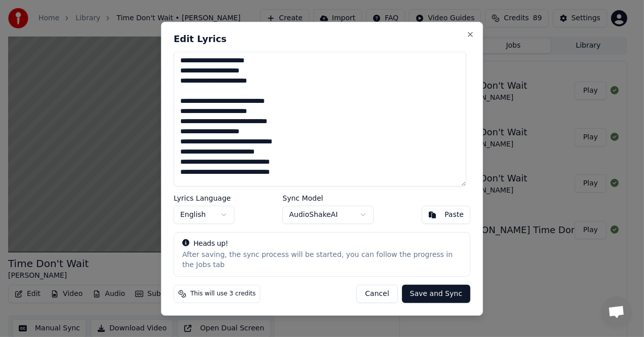
drag, startPoint x: 184, startPoint y: 157, endPoint x: 198, endPoint y: 155, distance: 14.3
click at [198, 155] on textarea at bounding box center [320, 118] width 293 height 135
click at [183, 167] on textarea at bounding box center [320, 118] width 293 height 135
click at [187, 166] on textarea at bounding box center [320, 118] width 293 height 135
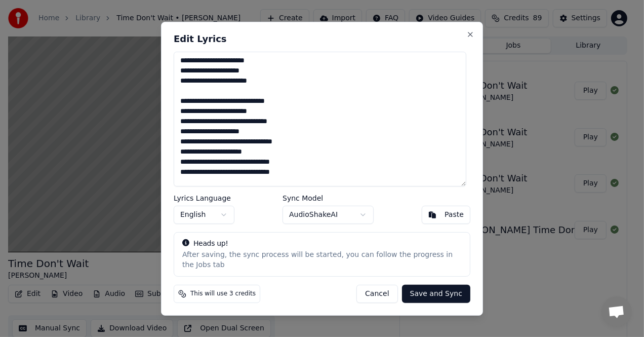
click at [183, 168] on textarea at bounding box center [320, 118] width 293 height 135
click at [191, 167] on textarea at bounding box center [320, 118] width 293 height 135
click at [198, 167] on textarea at bounding box center [320, 118] width 293 height 135
drag, startPoint x: 198, startPoint y: 167, endPoint x: 192, endPoint y: 167, distance: 6.1
click at [192, 167] on textarea at bounding box center [320, 118] width 293 height 135
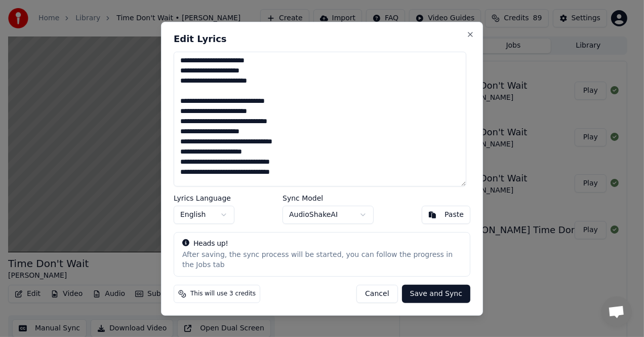
click at [195, 167] on textarea at bounding box center [320, 118] width 293 height 135
click at [196, 168] on textarea at bounding box center [320, 118] width 293 height 135
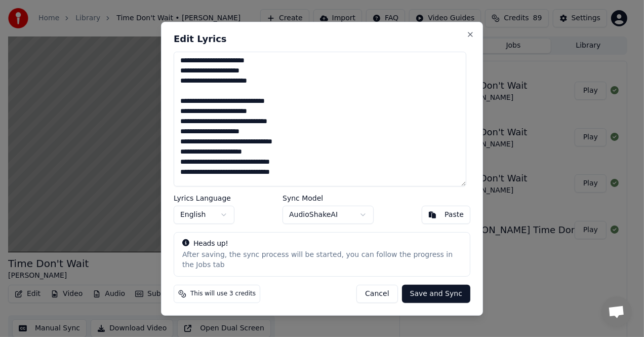
click at [193, 180] on textarea at bounding box center [320, 118] width 293 height 135
click at [182, 167] on textarea at bounding box center [320, 118] width 293 height 135
click at [189, 167] on textarea at bounding box center [320, 118] width 293 height 135
click at [197, 168] on textarea at bounding box center [320, 118] width 293 height 135
click at [181, 167] on textarea at bounding box center [320, 118] width 293 height 135
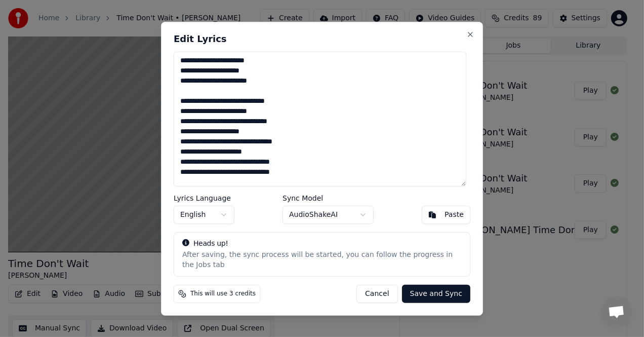
click at [184, 168] on textarea at bounding box center [320, 118] width 293 height 135
click at [189, 168] on textarea at bounding box center [320, 118] width 293 height 135
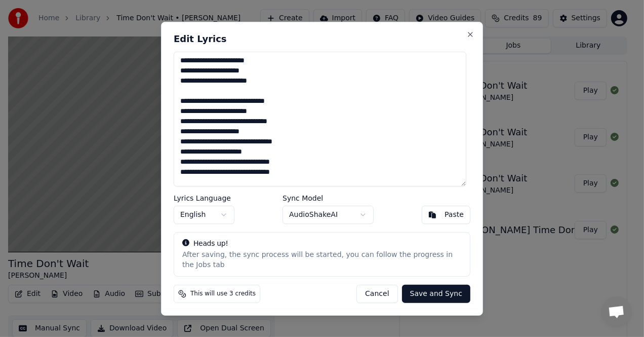
click at [189, 168] on textarea at bounding box center [320, 118] width 293 height 135
click at [193, 167] on textarea at bounding box center [320, 118] width 293 height 135
drag, startPoint x: 193, startPoint y: 167, endPoint x: 186, endPoint y: 167, distance: 7.1
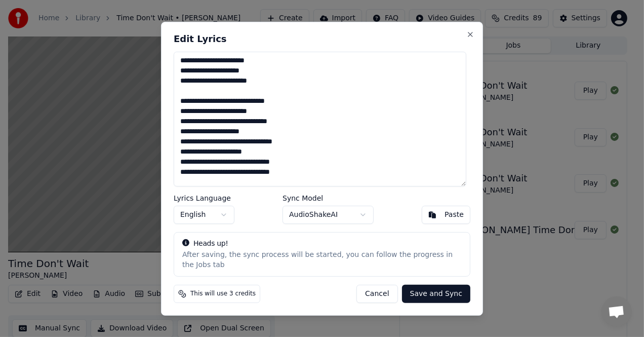
click at [186, 167] on textarea at bounding box center [320, 118] width 293 height 135
click at [194, 167] on textarea at bounding box center [320, 118] width 293 height 135
click at [185, 169] on textarea at bounding box center [320, 118] width 293 height 135
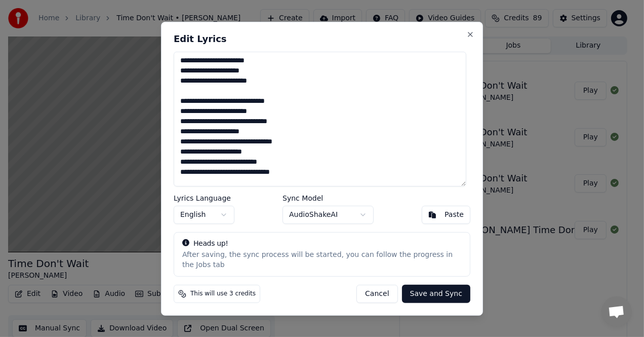
click at [187, 164] on textarea at bounding box center [320, 118] width 293 height 135
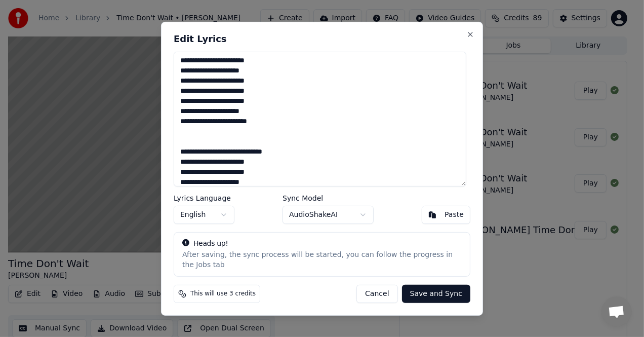
scroll to position [481, 0]
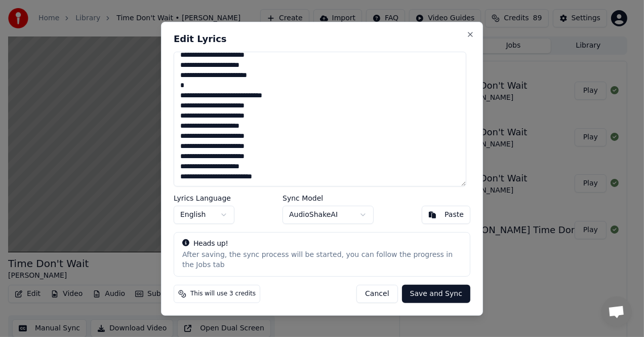
click at [182, 112] on textarea at bounding box center [320, 118] width 293 height 135
drag, startPoint x: 208, startPoint y: 133, endPoint x: 244, endPoint y: 132, distance: 36.0
click at [244, 132] on textarea at bounding box center [320, 118] width 293 height 135
click at [259, 134] on textarea at bounding box center [320, 118] width 293 height 135
drag, startPoint x: 266, startPoint y: 143, endPoint x: 179, endPoint y: 123, distance: 88.8
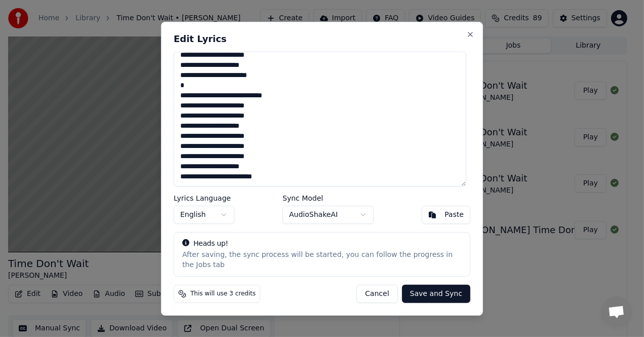
click at [179, 123] on textarea at bounding box center [320, 118] width 293 height 135
drag, startPoint x: 265, startPoint y: 141, endPoint x: 245, endPoint y: 136, distance: 20.4
click at [245, 136] on textarea at bounding box center [320, 118] width 293 height 135
click at [257, 139] on textarea at bounding box center [320, 118] width 293 height 135
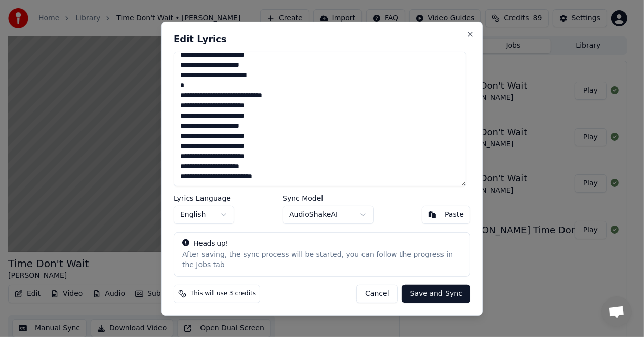
click at [250, 138] on textarea at bounding box center [320, 118] width 293 height 135
drag, startPoint x: 265, startPoint y: 141, endPoint x: 182, endPoint y: 124, distance: 84.8
click at [182, 124] on textarea at bounding box center [320, 118] width 293 height 135
drag, startPoint x: 182, startPoint y: 124, endPoint x: 268, endPoint y: 144, distance: 88.9
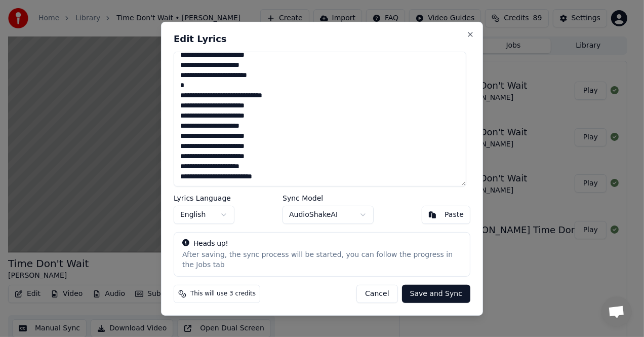
click at [268, 144] on textarea at bounding box center [320, 118] width 293 height 135
click at [269, 144] on textarea at bounding box center [320, 118] width 293 height 135
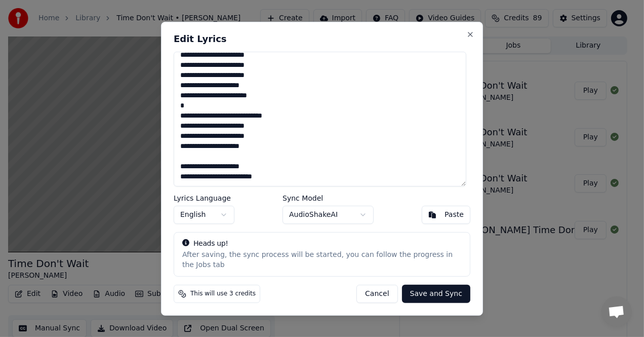
scroll to position [461, 0]
click at [299, 107] on textarea at bounding box center [320, 118] width 293 height 135
click at [424, 288] on button "Save and Sync" at bounding box center [436, 294] width 68 height 18
type textarea "**********"
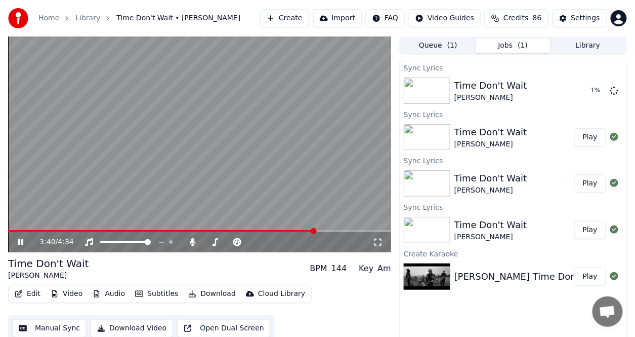
click at [25, 242] on icon at bounding box center [27, 242] width 23 height 8
click at [588, 89] on button "Play" at bounding box center [591, 91] width 32 height 18
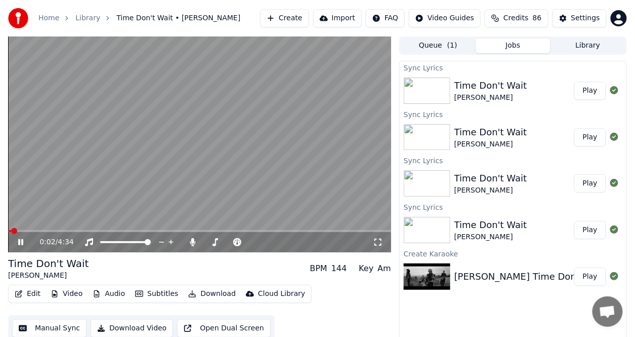
click at [21, 244] on icon at bounding box center [20, 242] width 5 height 6
